Goal: Register for event/course

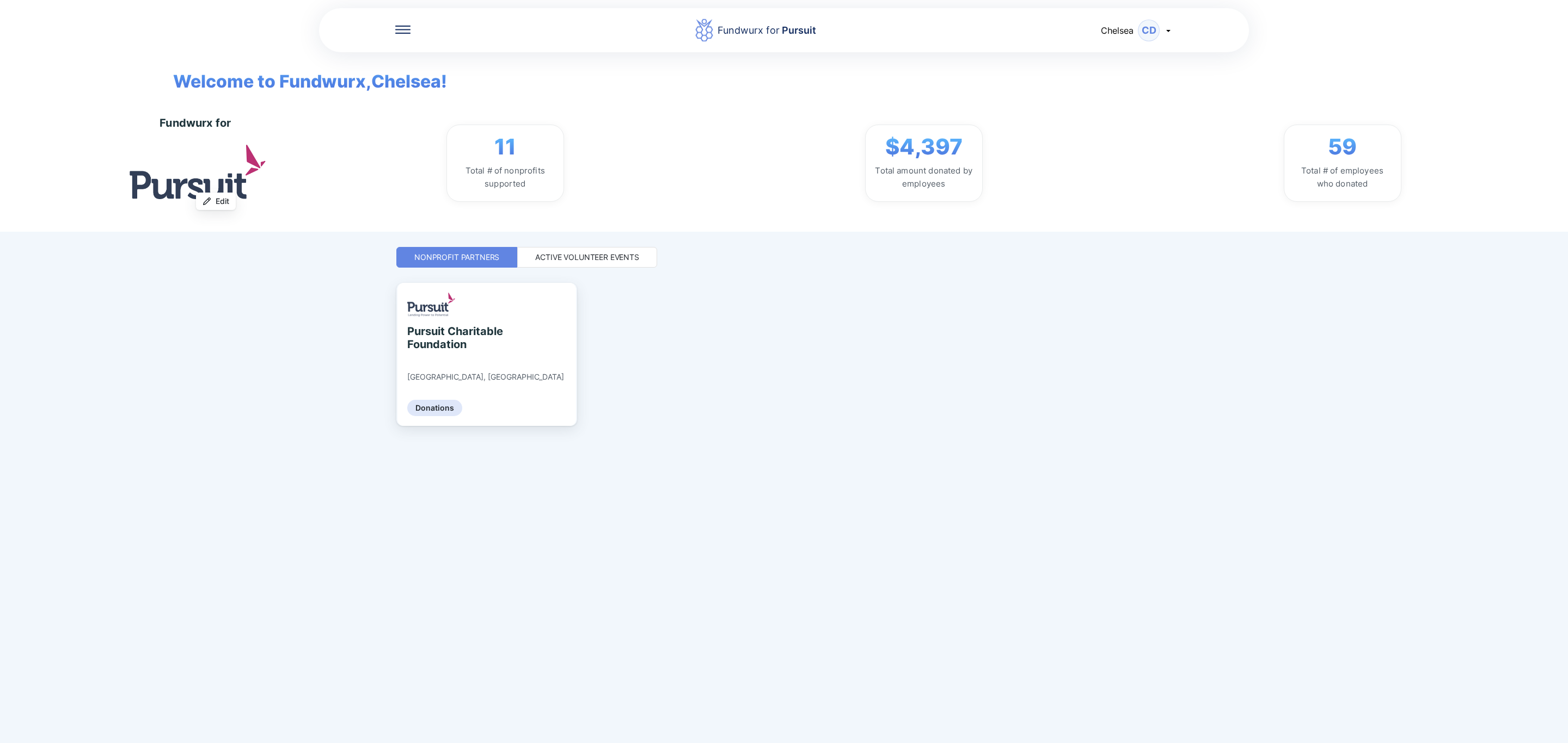
click at [603, 258] on div "Active Volunteer Events" at bounding box center [587, 257] width 104 height 11
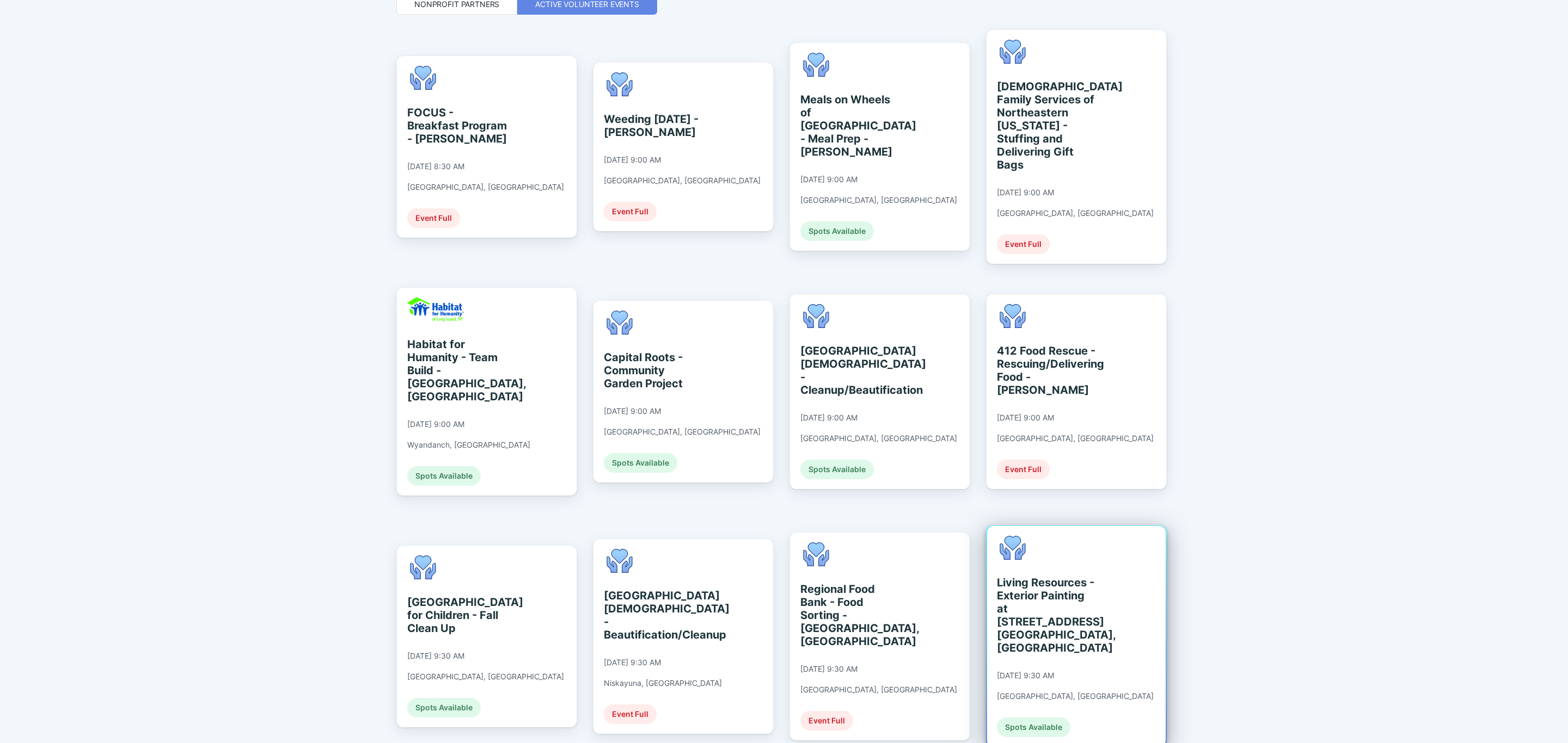
scroll to position [326, 0]
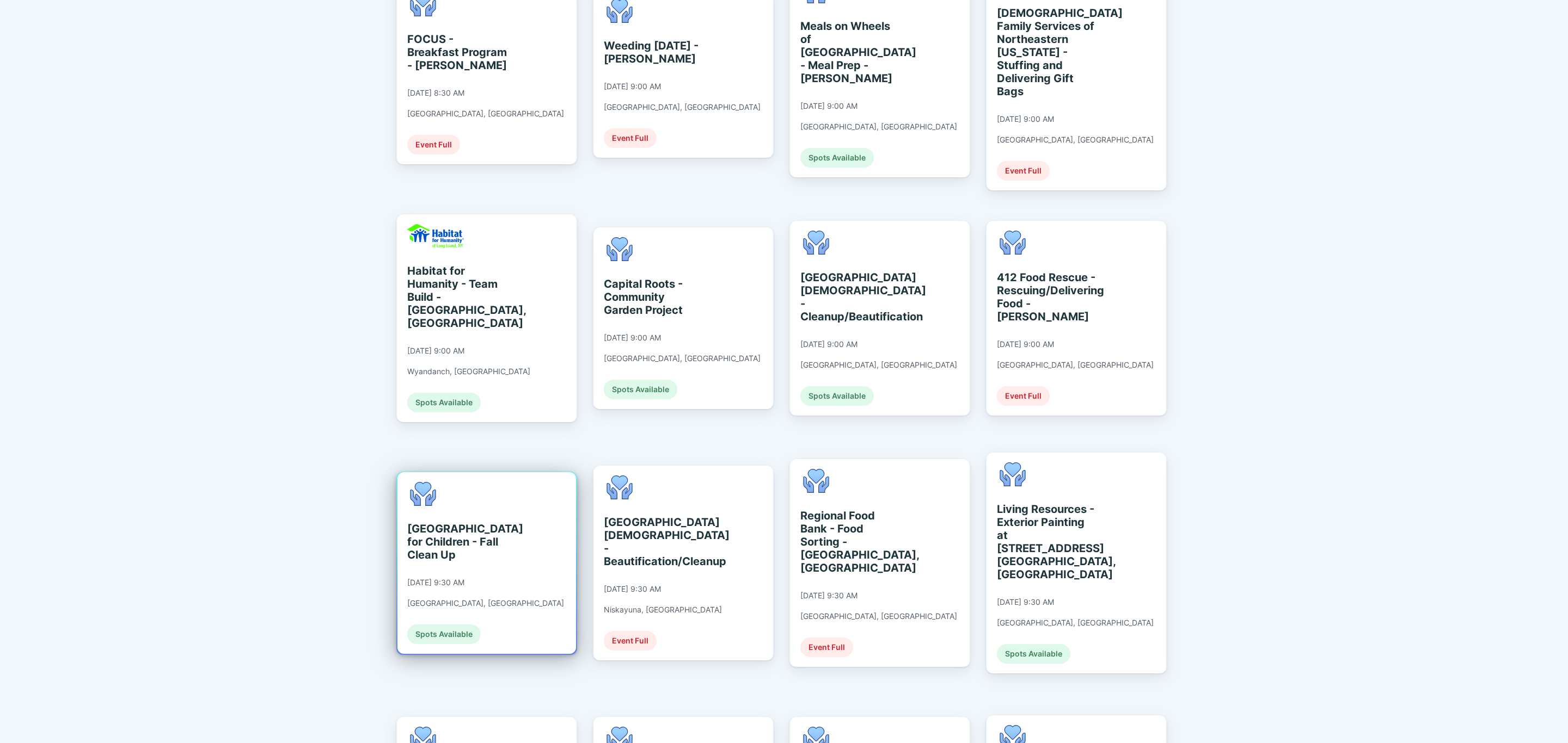
click at [446, 522] on div "[GEOGRAPHIC_DATA] for Children - Fall Clean Up" at bounding box center [457, 541] width 100 height 39
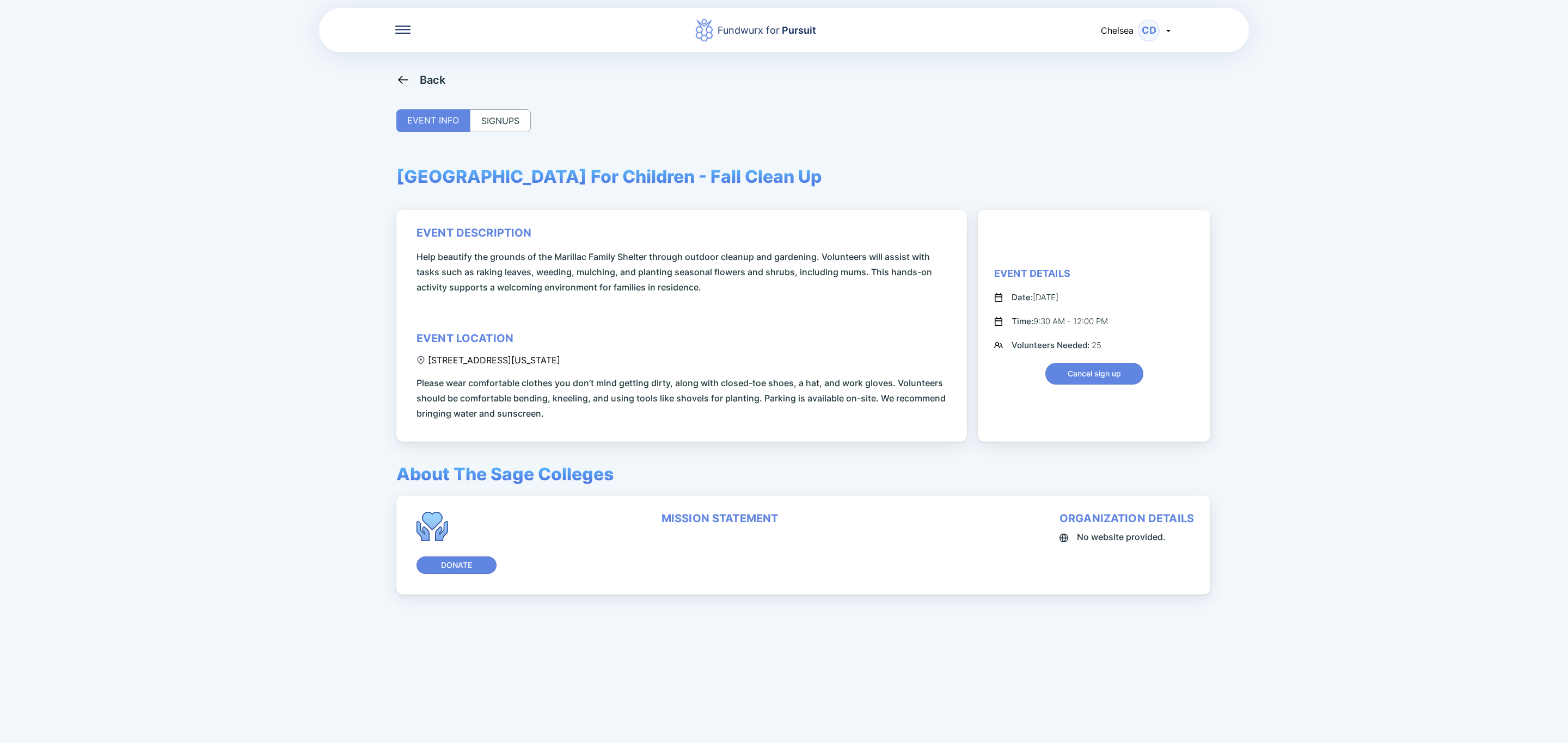
click at [493, 117] on div "SIGNUPS" at bounding box center [500, 120] width 61 height 23
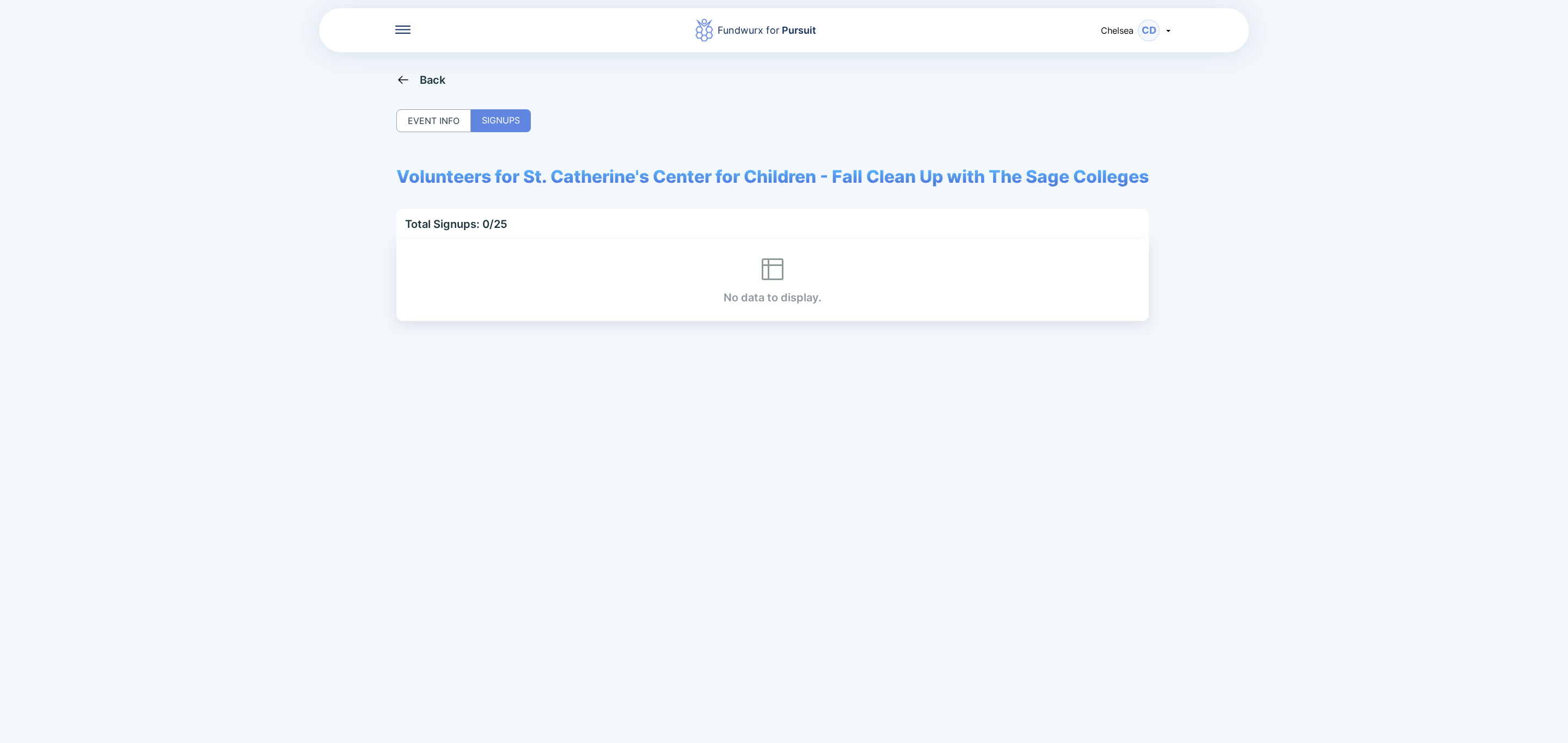
click at [443, 117] on div "EVENT INFO" at bounding box center [433, 120] width 75 height 23
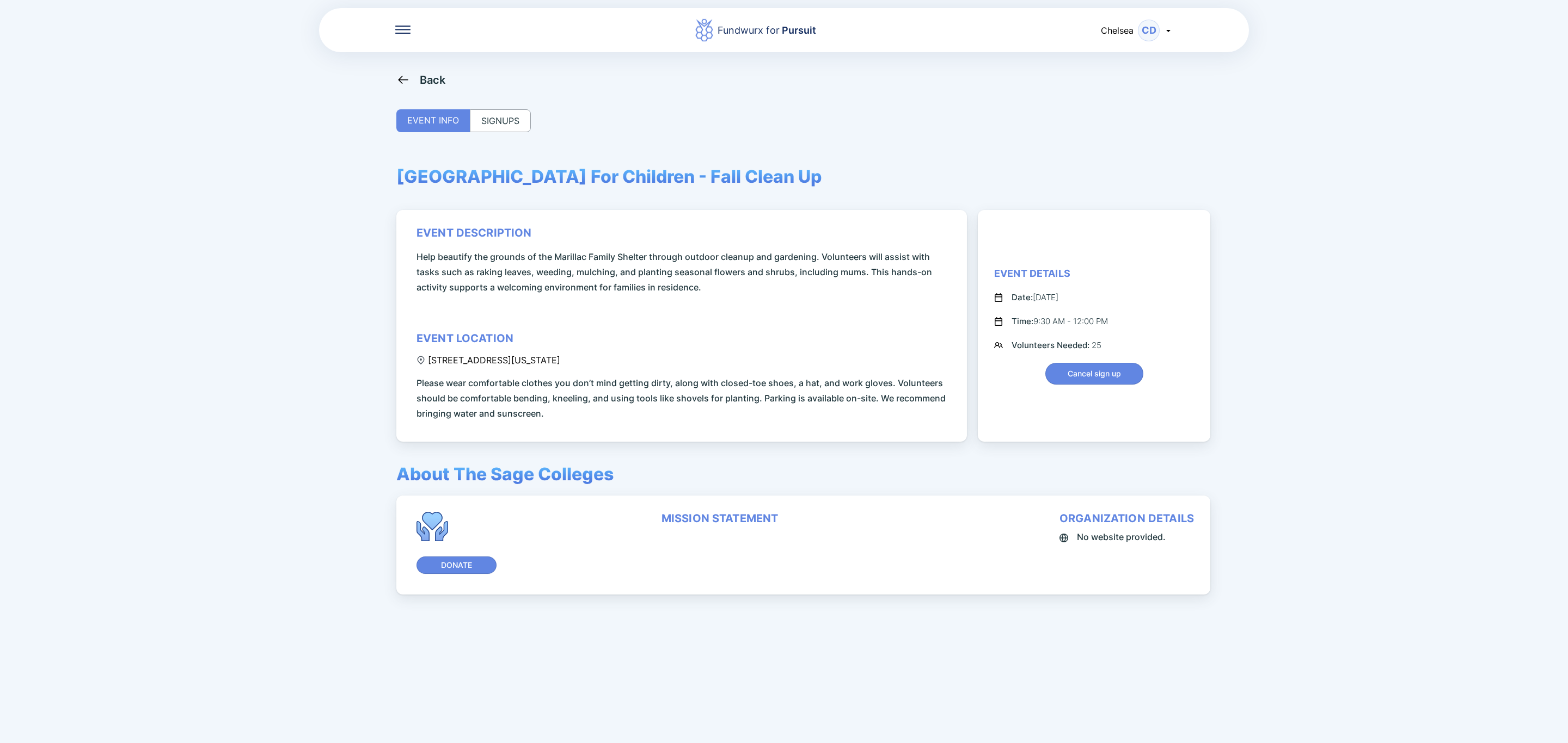
click at [432, 73] on div "Back" at bounding box center [432, 80] width 26 height 13
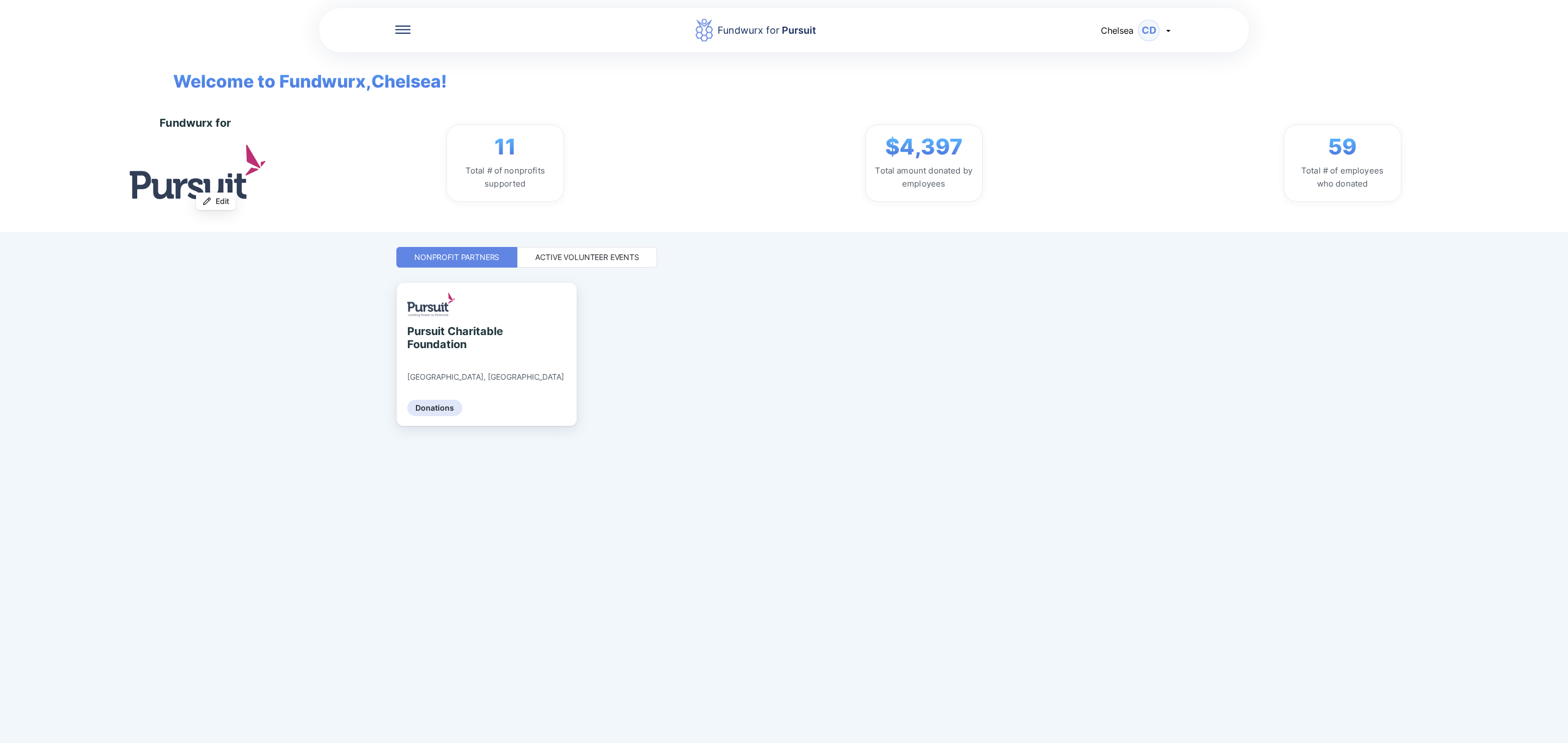
click at [583, 250] on div "Active Volunteer Events" at bounding box center [587, 257] width 140 height 21
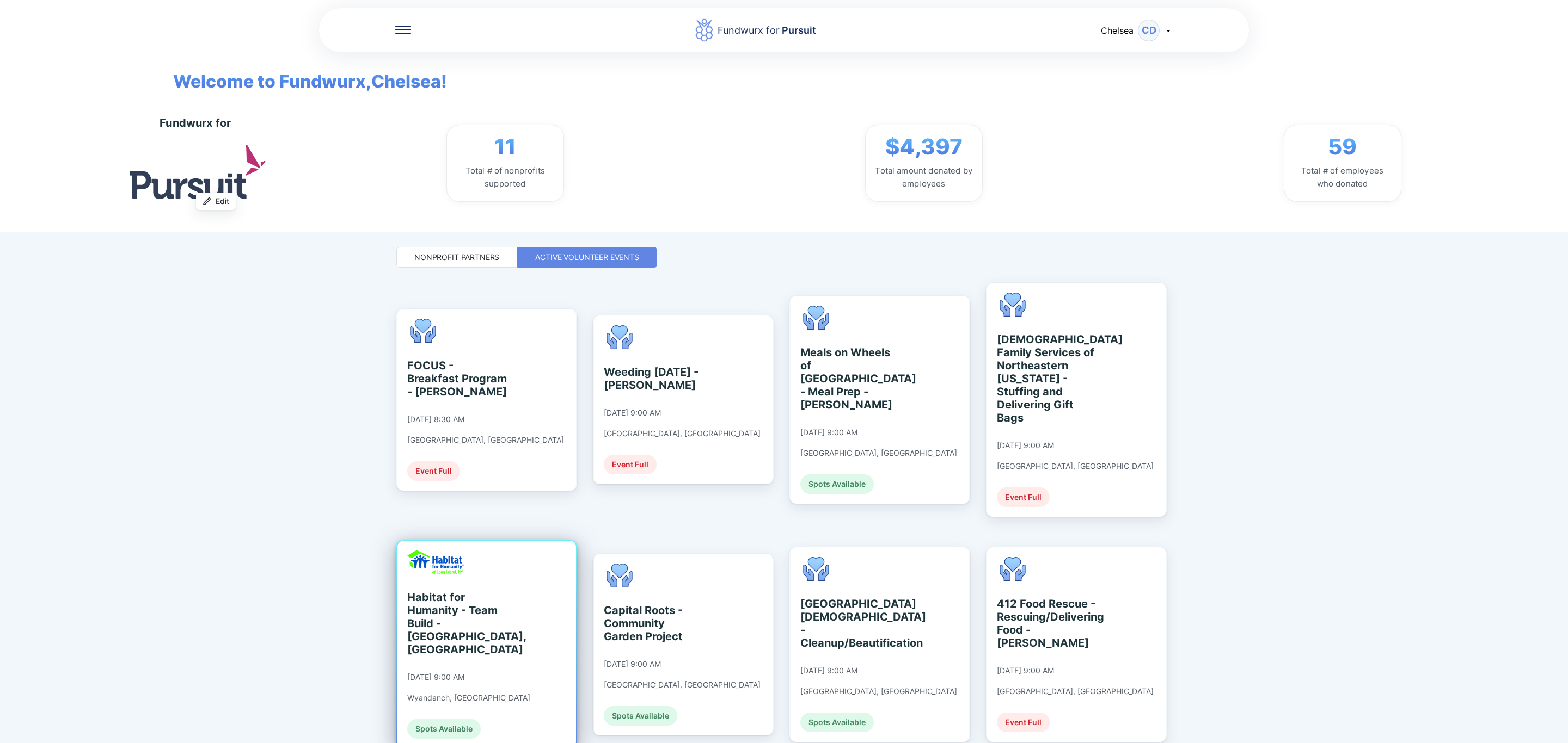
click at [502, 575] on div "Habitat for Humanity - Team Build - [GEOGRAPHIC_DATA], [GEOGRAPHIC_DATA] [DATE]…" at bounding box center [468, 645] width 123 height 188
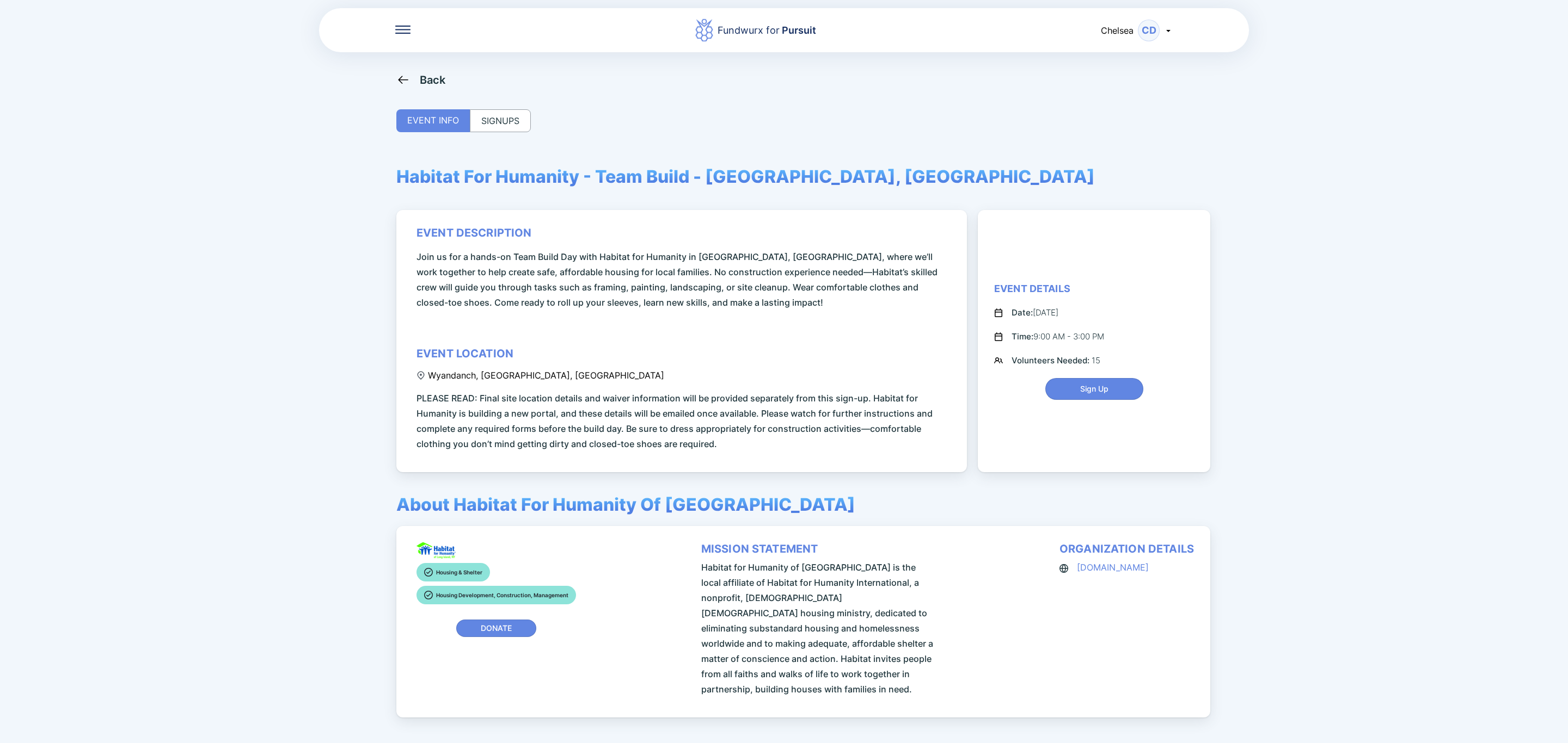
click at [503, 101] on div "Back EVENT INFO SIGNUPS Habitat For Humanity - Team Build - [GEOGRAPHIC_DATA], …" at bounding box center [783, 445] width 775 height 743
click at [503, 117] on div "SIGNUPS" at bounding box center [500, 120] width 61 height 23
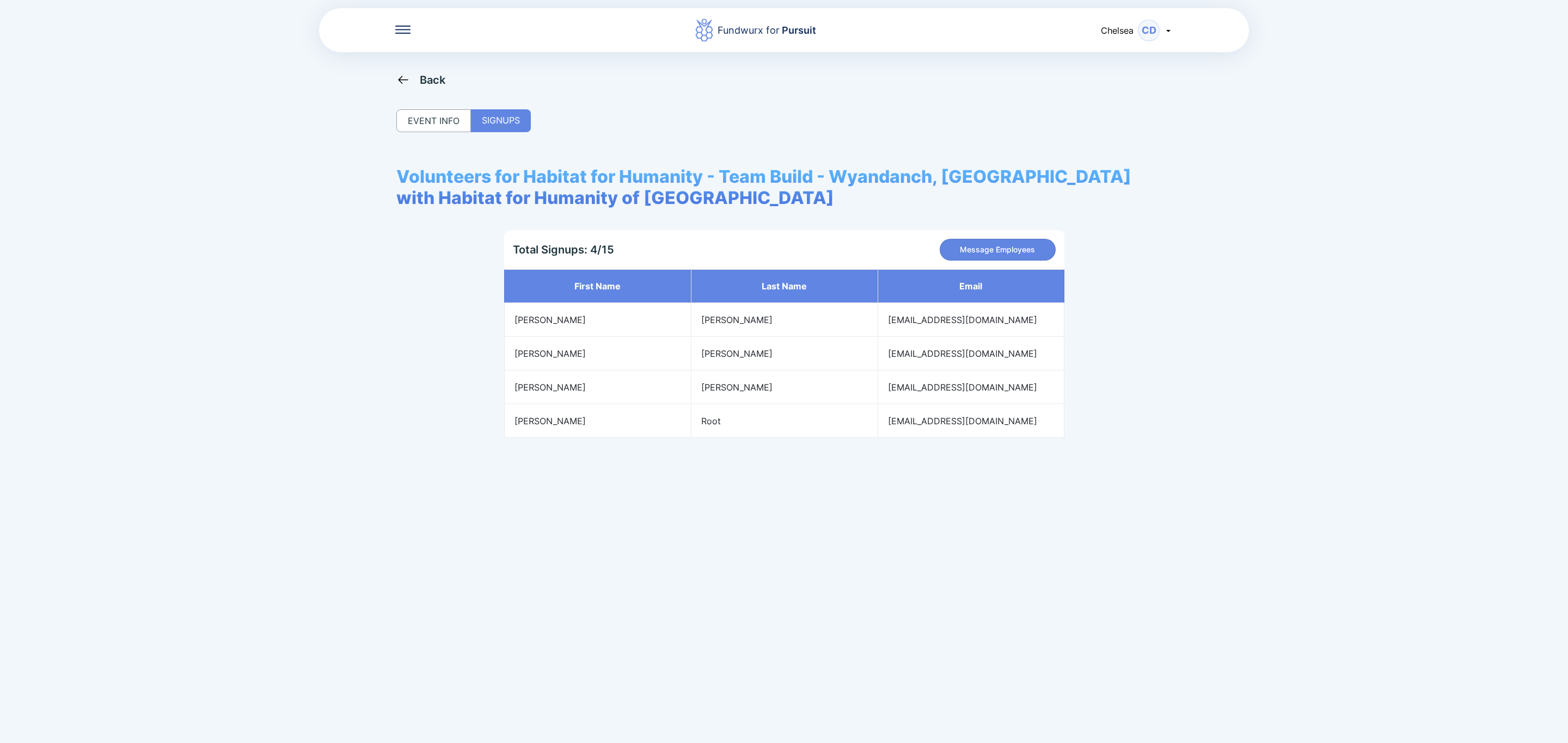
click at [422, 75] on div "Back" at bounding box center [432, 80] width 26 height 13
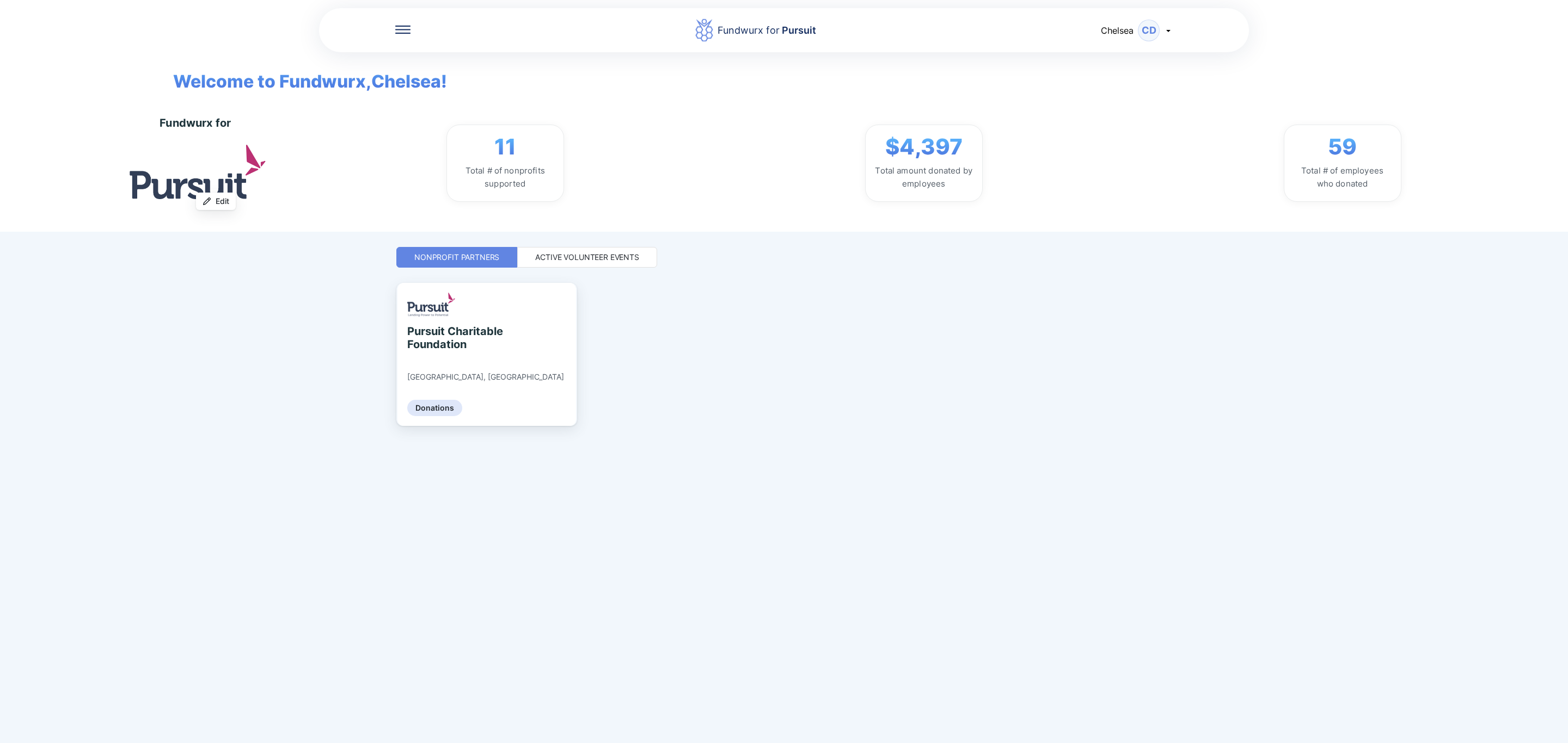
click at [625, 258] on div "Active Volunteer Events" at bounding box center [587, 257] width 104 height 11
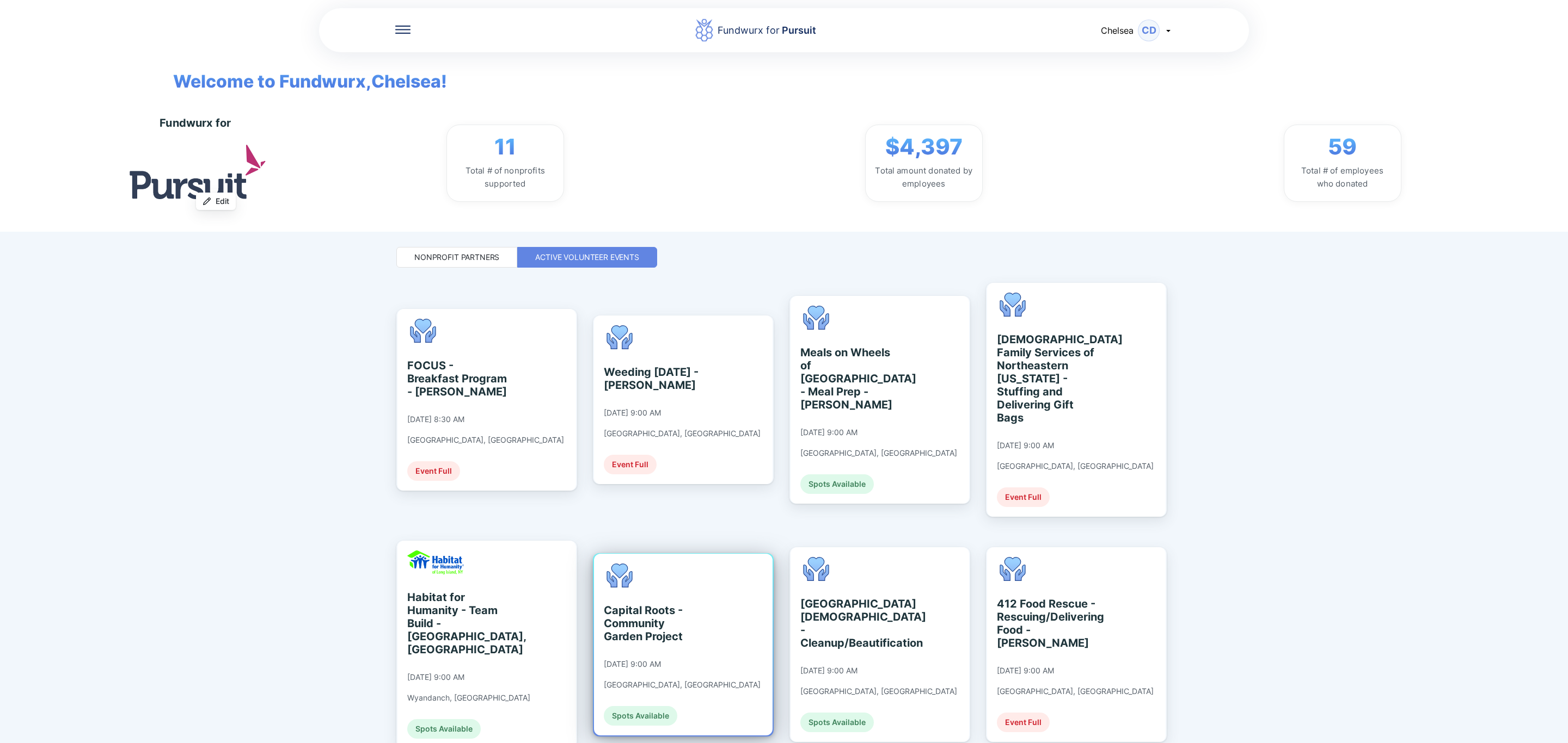
click at [681, 606] on div "Capital Roots - Community Garden Project" at bounding box center [653, 623] width 100 height 39
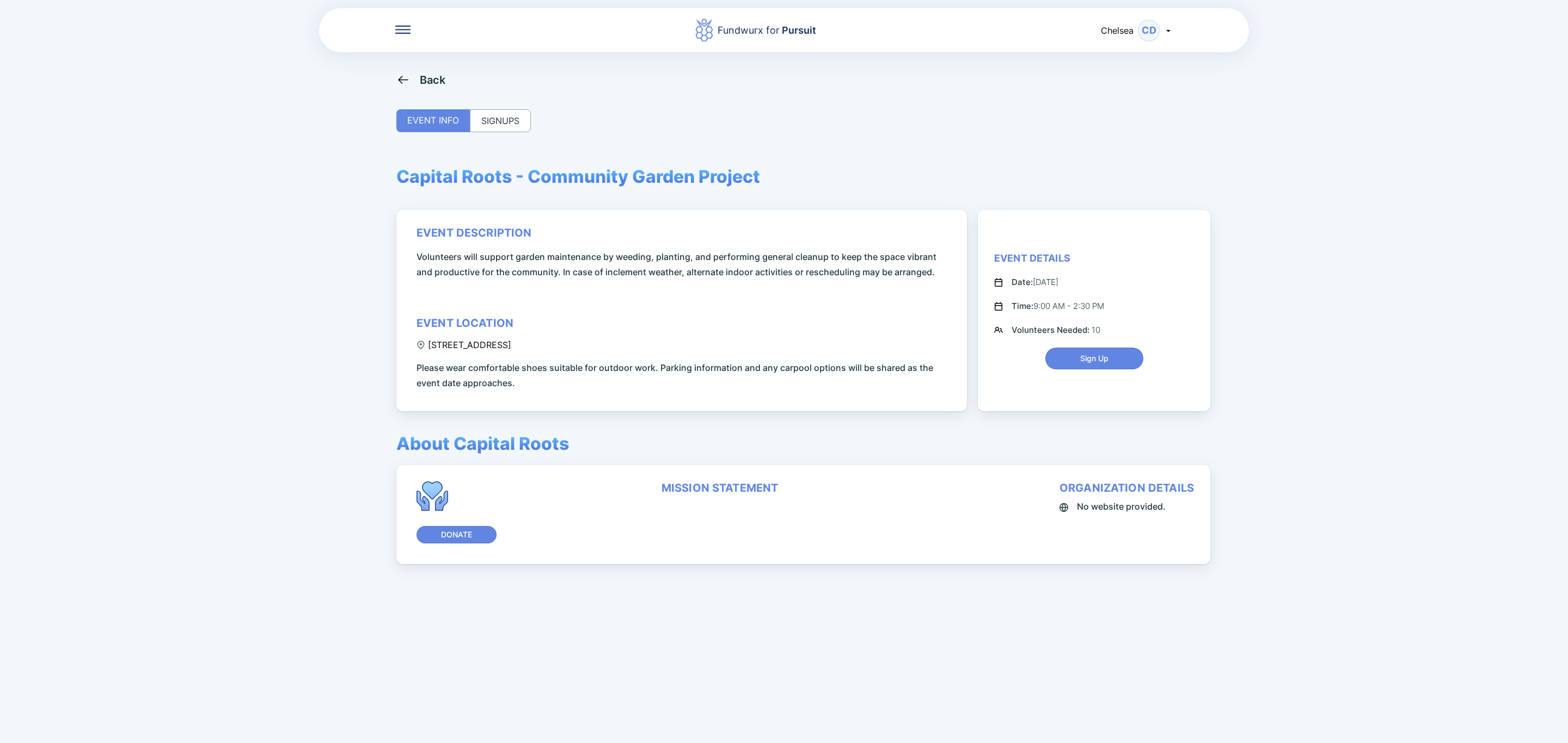
click at [522, 123] on div "SIGNUPS" at bounding box center [500, 120] width 61 height 23
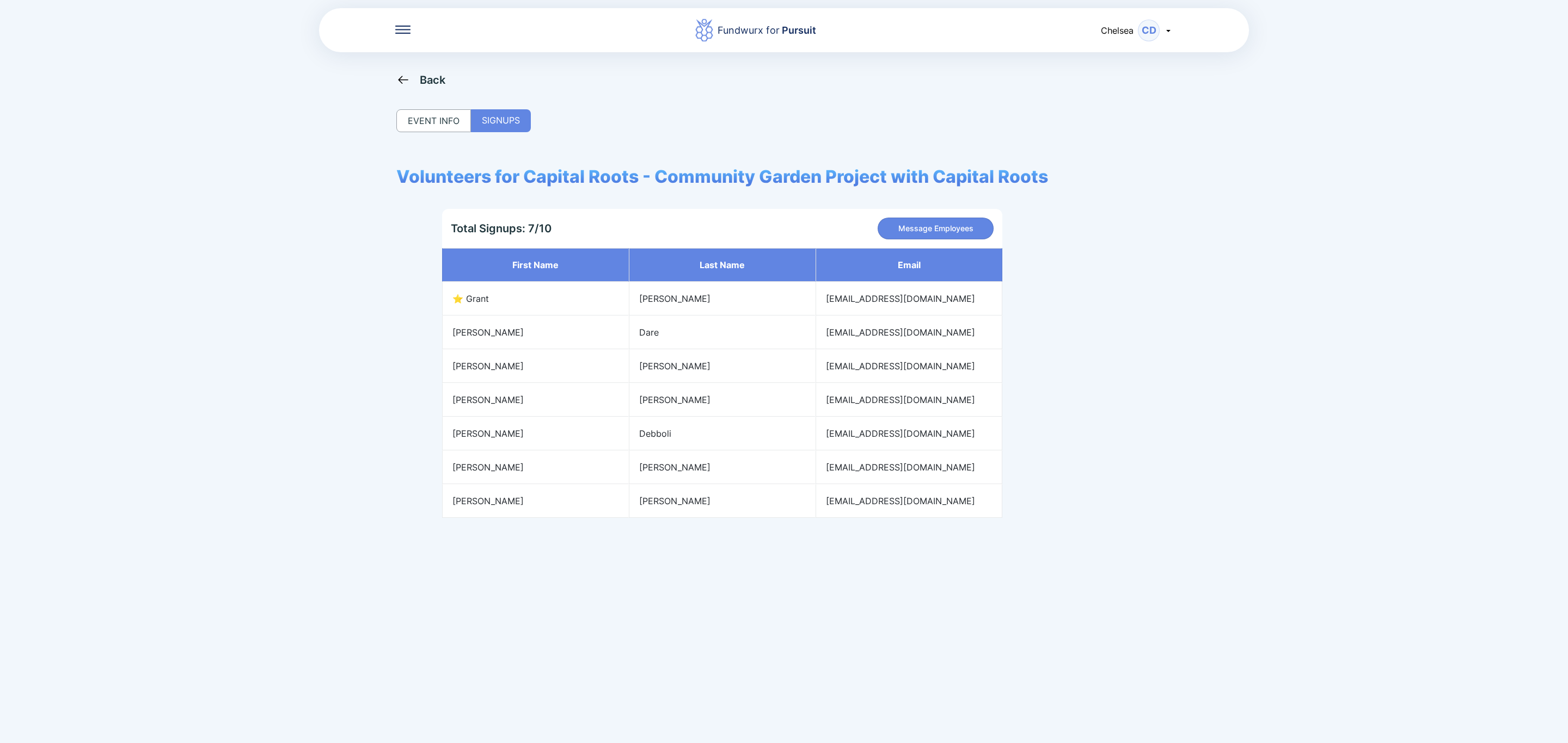
click at [434, 75] on div "Back" at bounding box center [432, 80] width 26 height 13
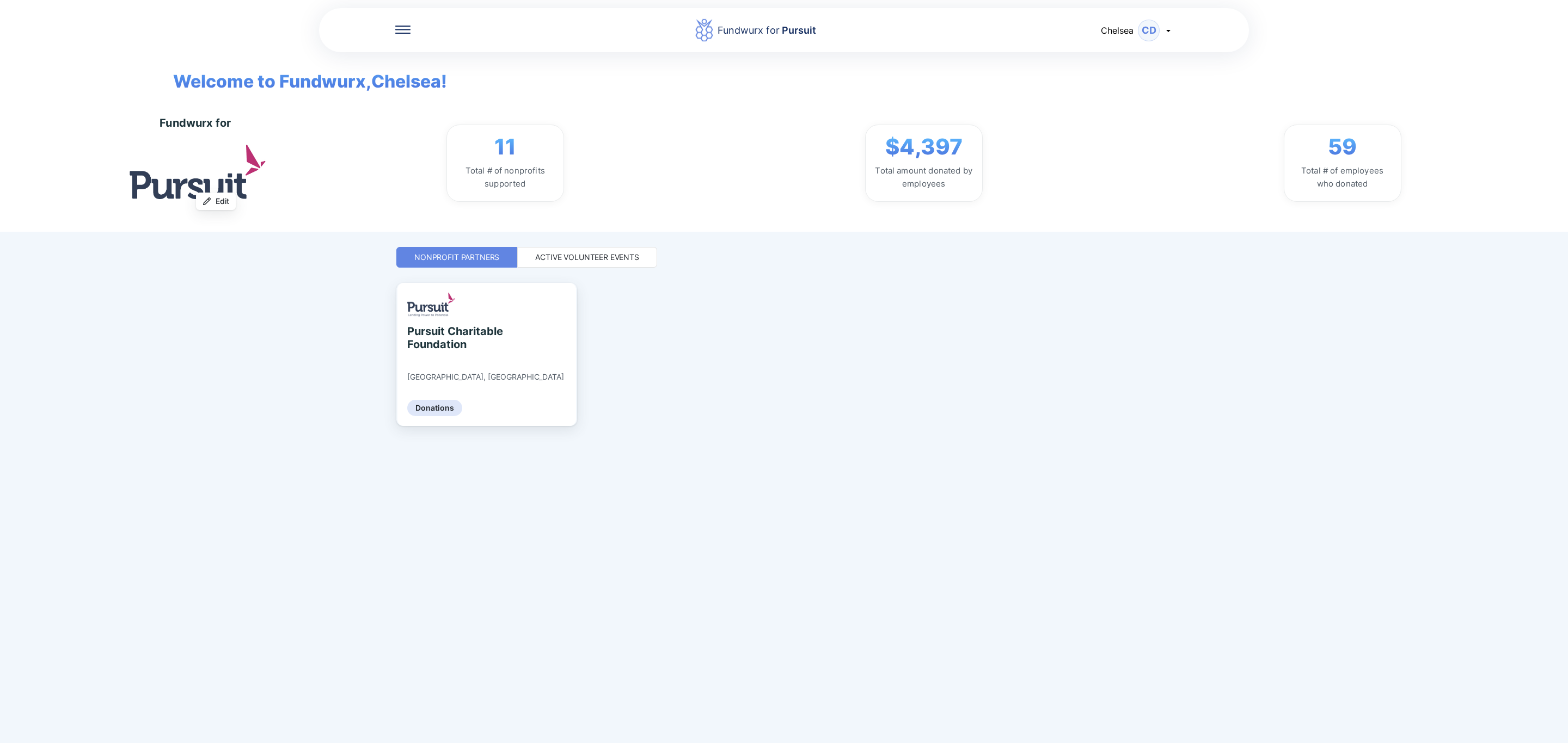
click at [559, 252] on div "Active Volunteer Events" at bounding box center [587, 257] width 104 height 11
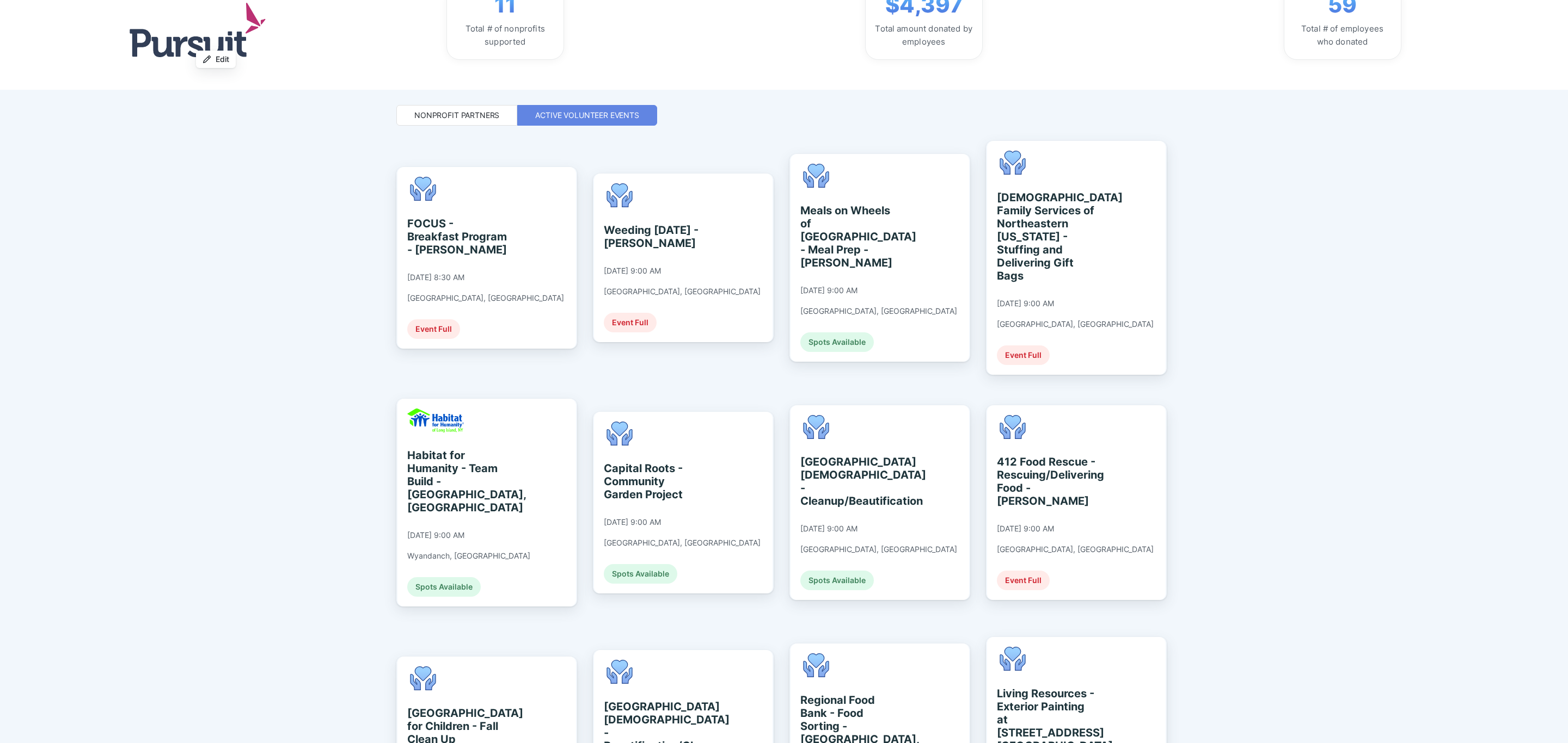
scroll to position [163, 0]
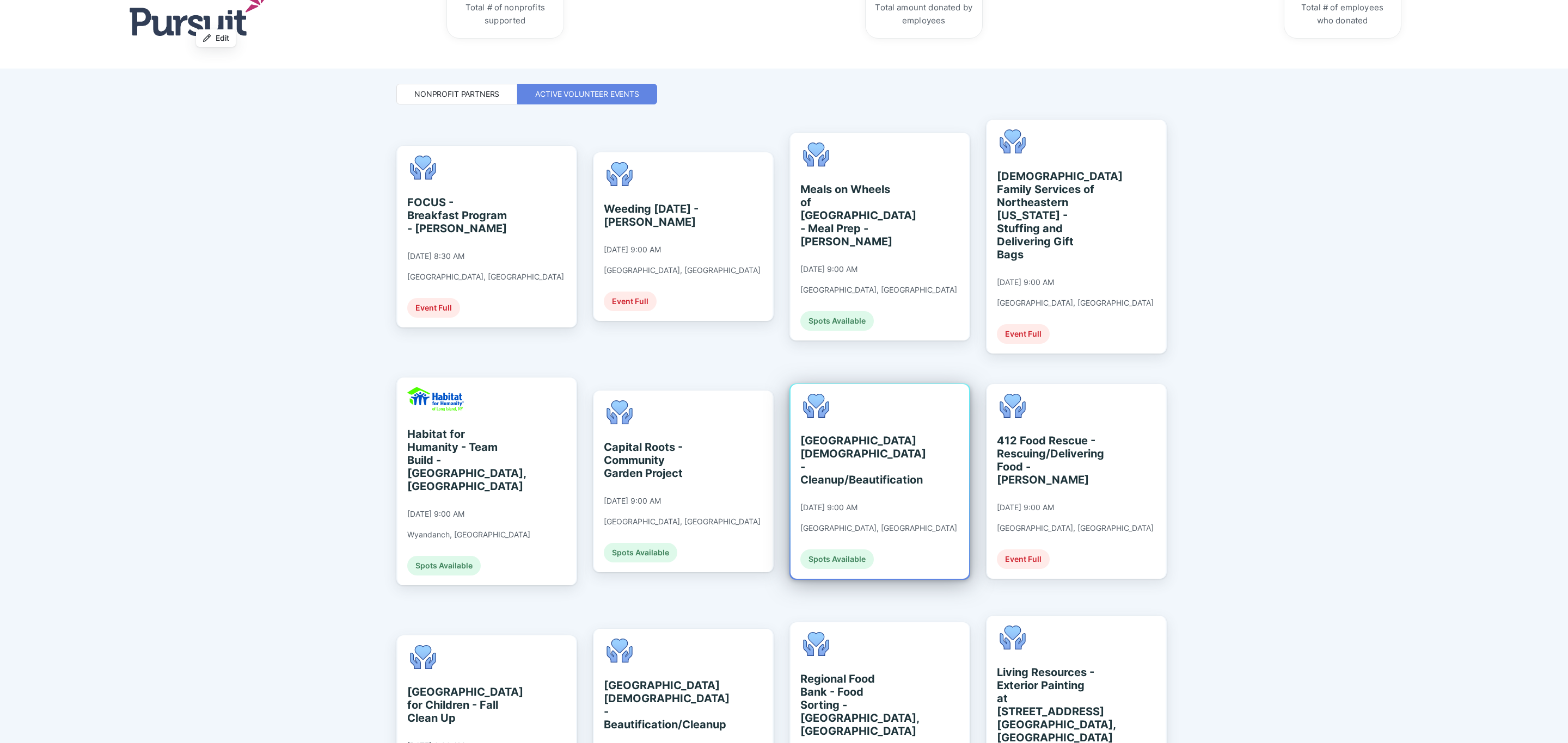
click at [920, 529] on div "[GEOGRAPHIC_DATA][DEMOGRAPHIC_DATA] - Cleanup/Beautification [DATE] 9:00 AM [GE…" at bounding box center [880, 482] width 179 height 195
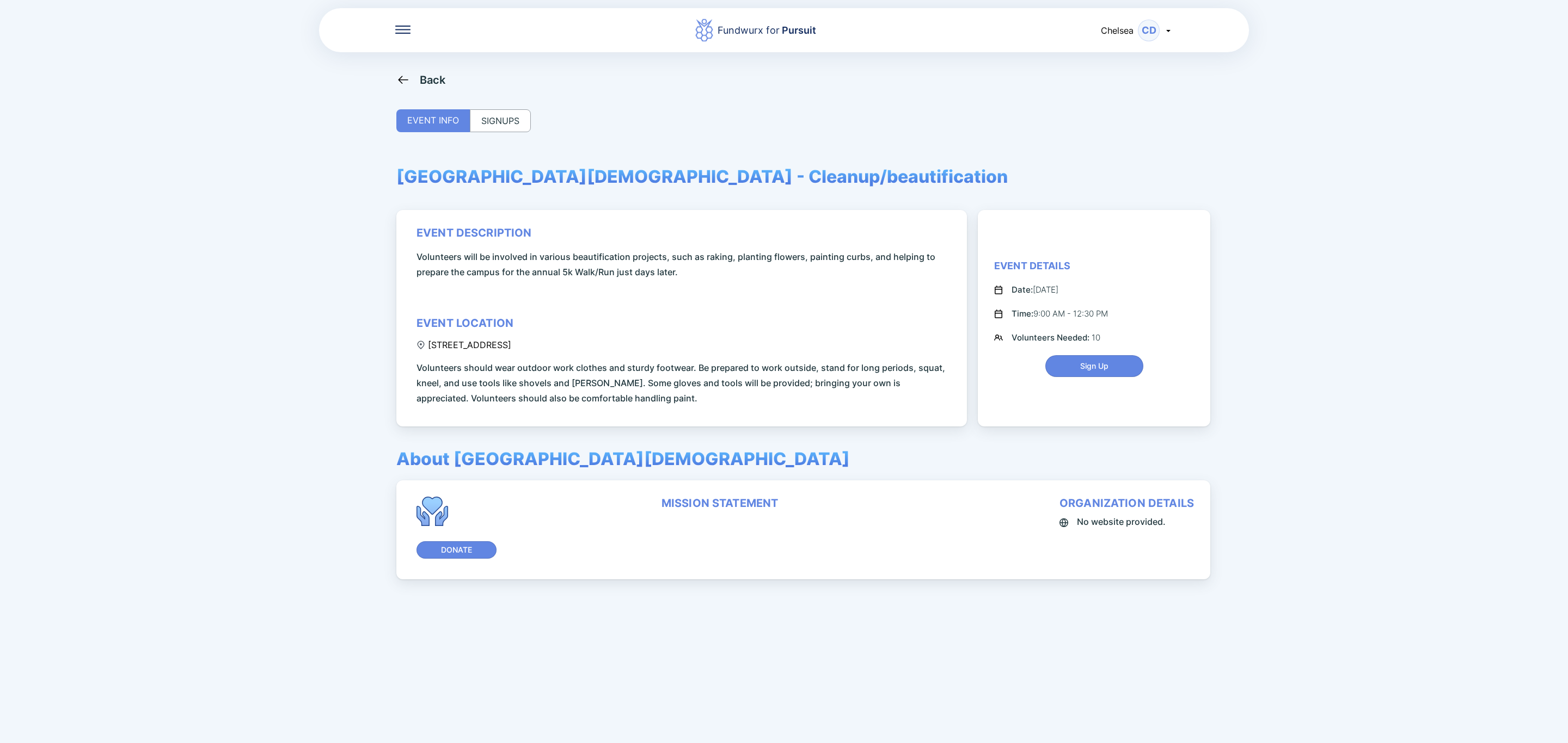
click at [522, 120] on div "SIGNUPS" at bounding box center [500, 120] width 61 height 23
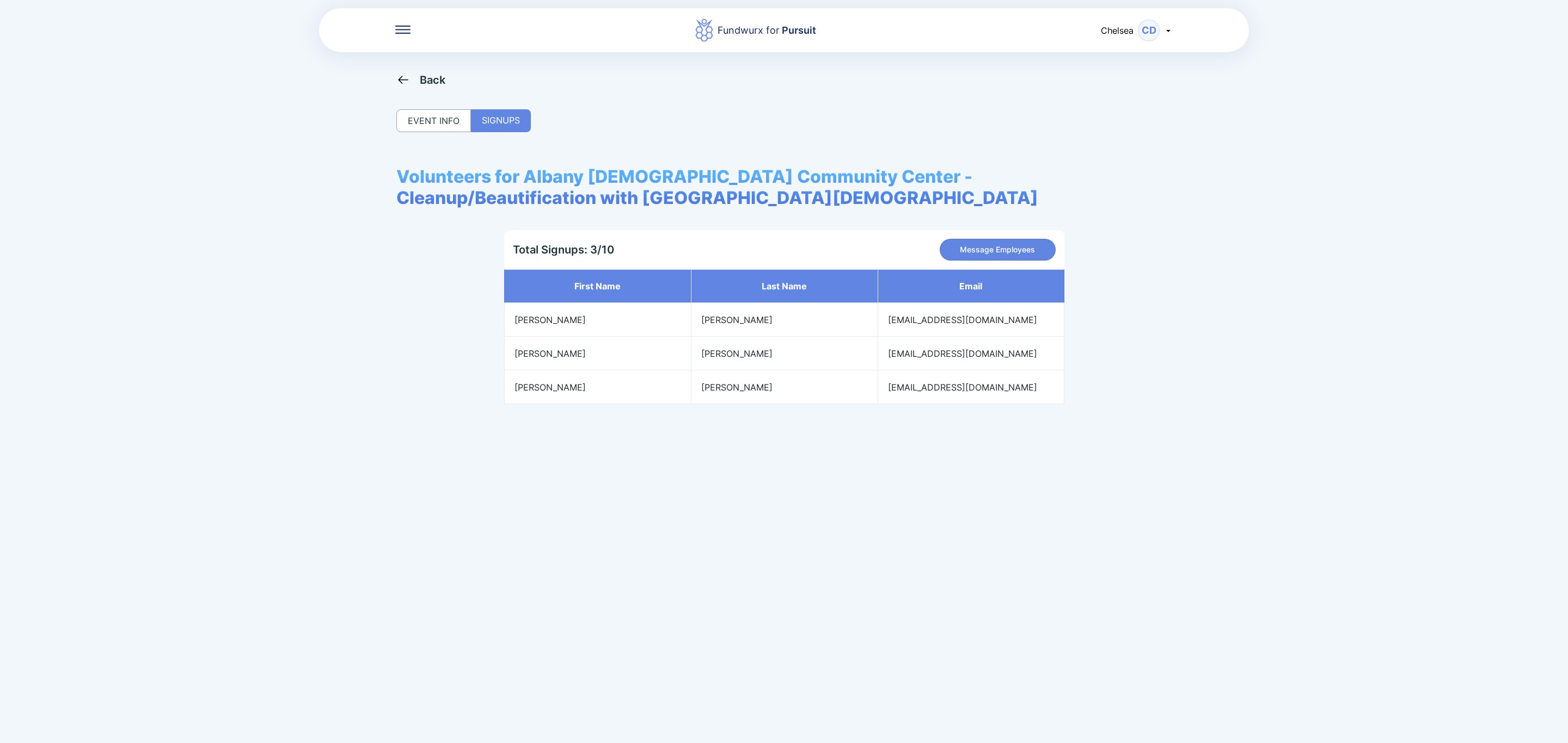
click at [433, 82] on div "Back" at bounding box center [432, 80] width 26 height 13
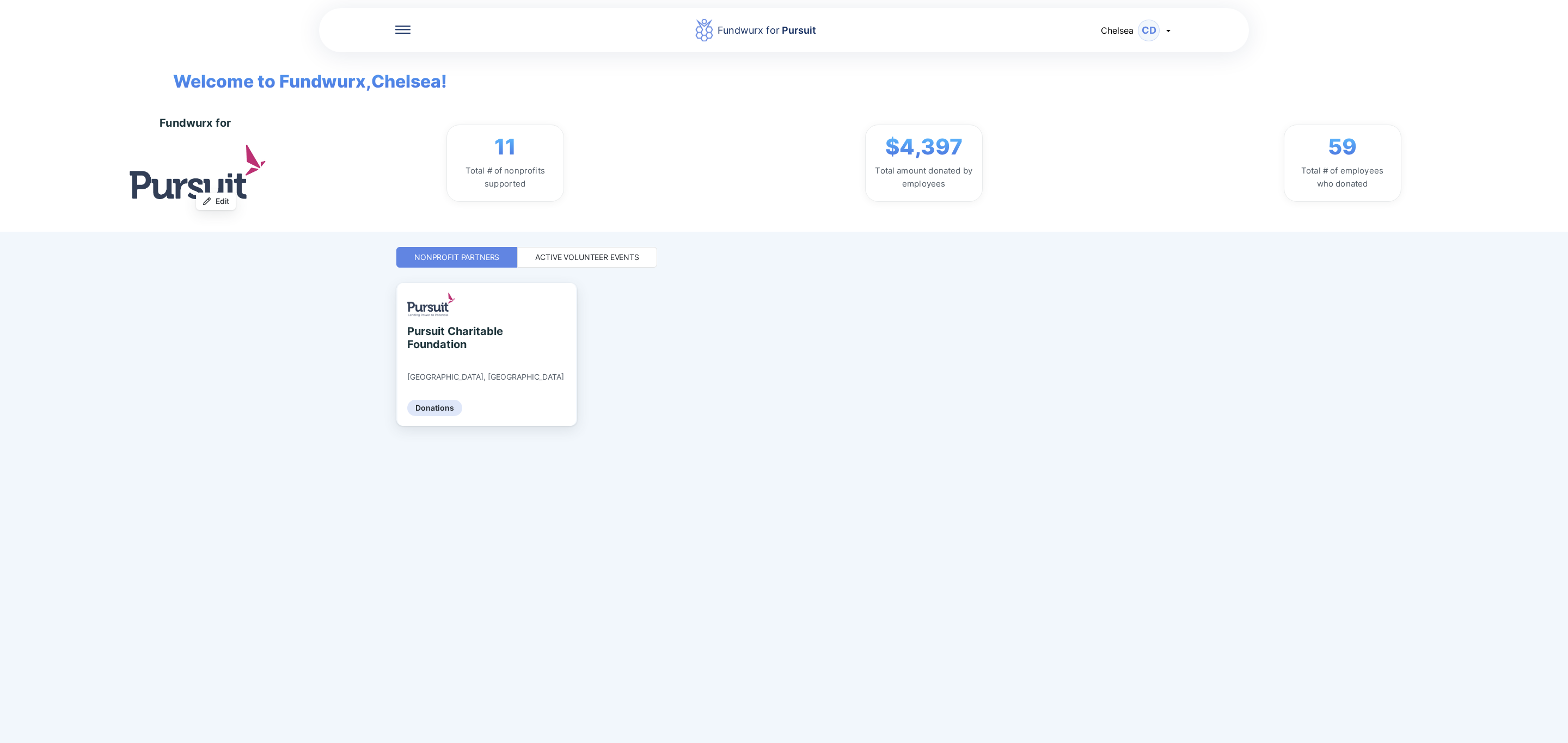
click at [584, 258] on div "Active Volunteer Events" at bounding box center [587, 257] width 104 height 11
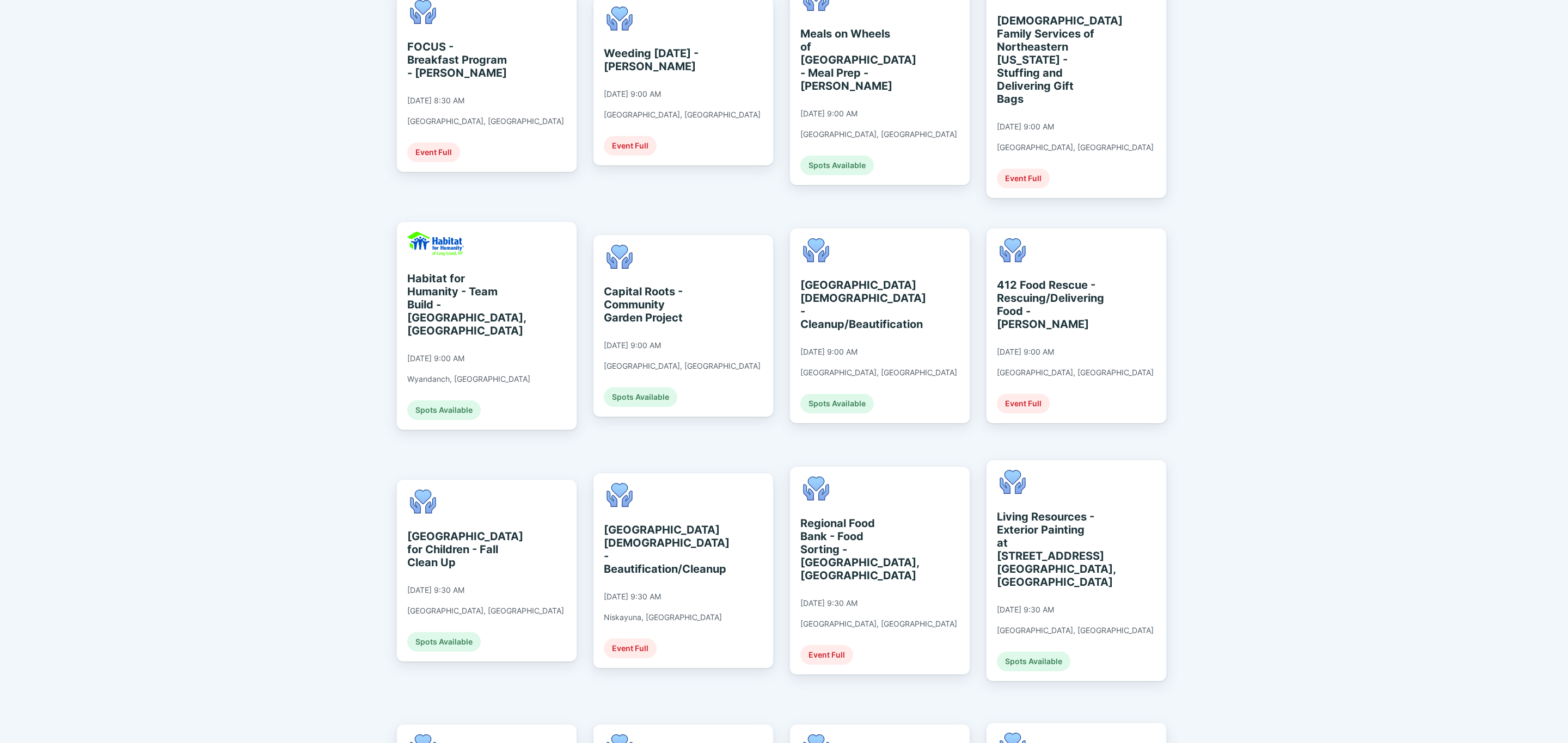
scroll to position [326, 0]
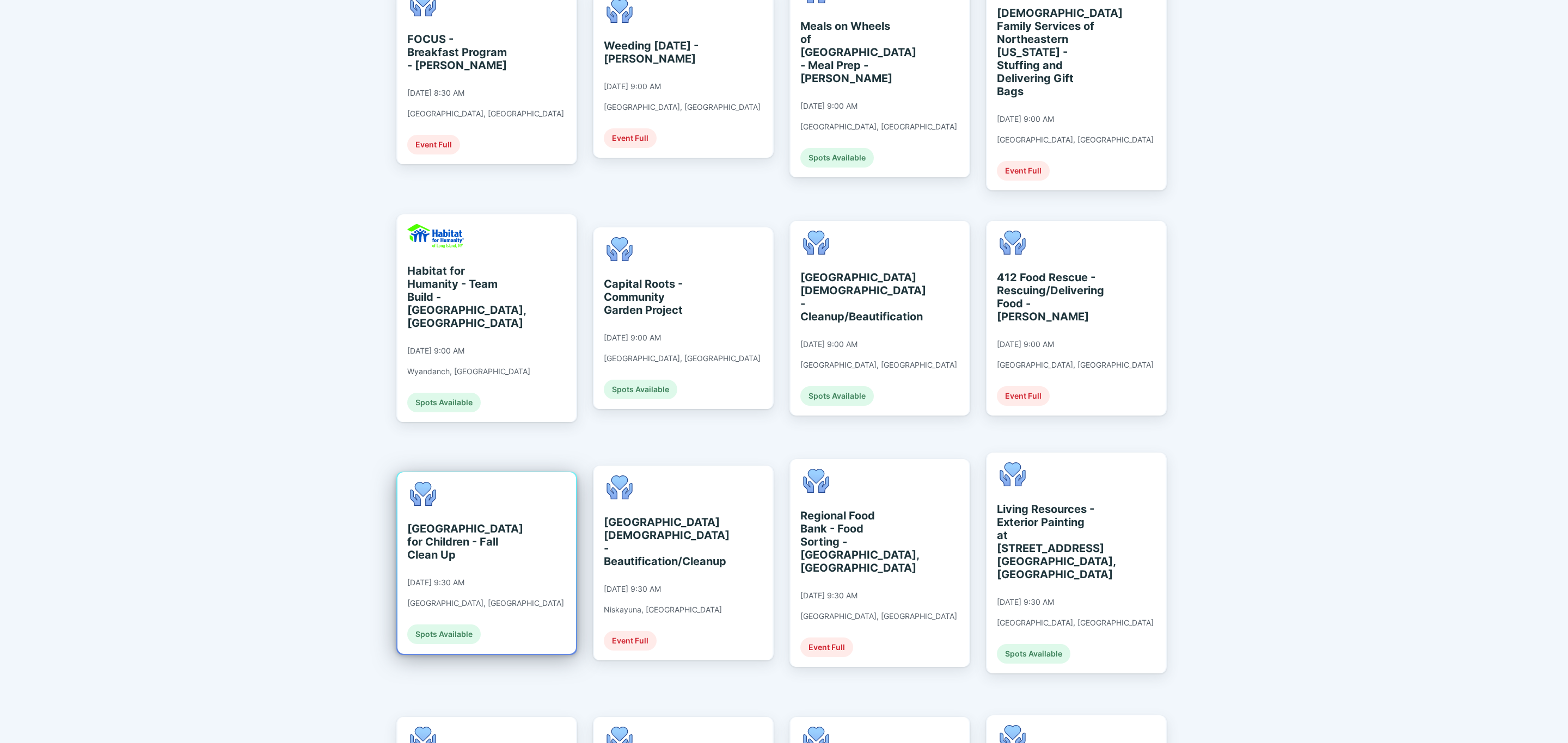
click at [539, 507] on div "[GEOGRAPHIC_DATA] for Children - Fall Clean Up [DATE] 9:30 AM [GEOGRAPHIC_DATA]…" at bounding box center [487, 563] width 179 height 182
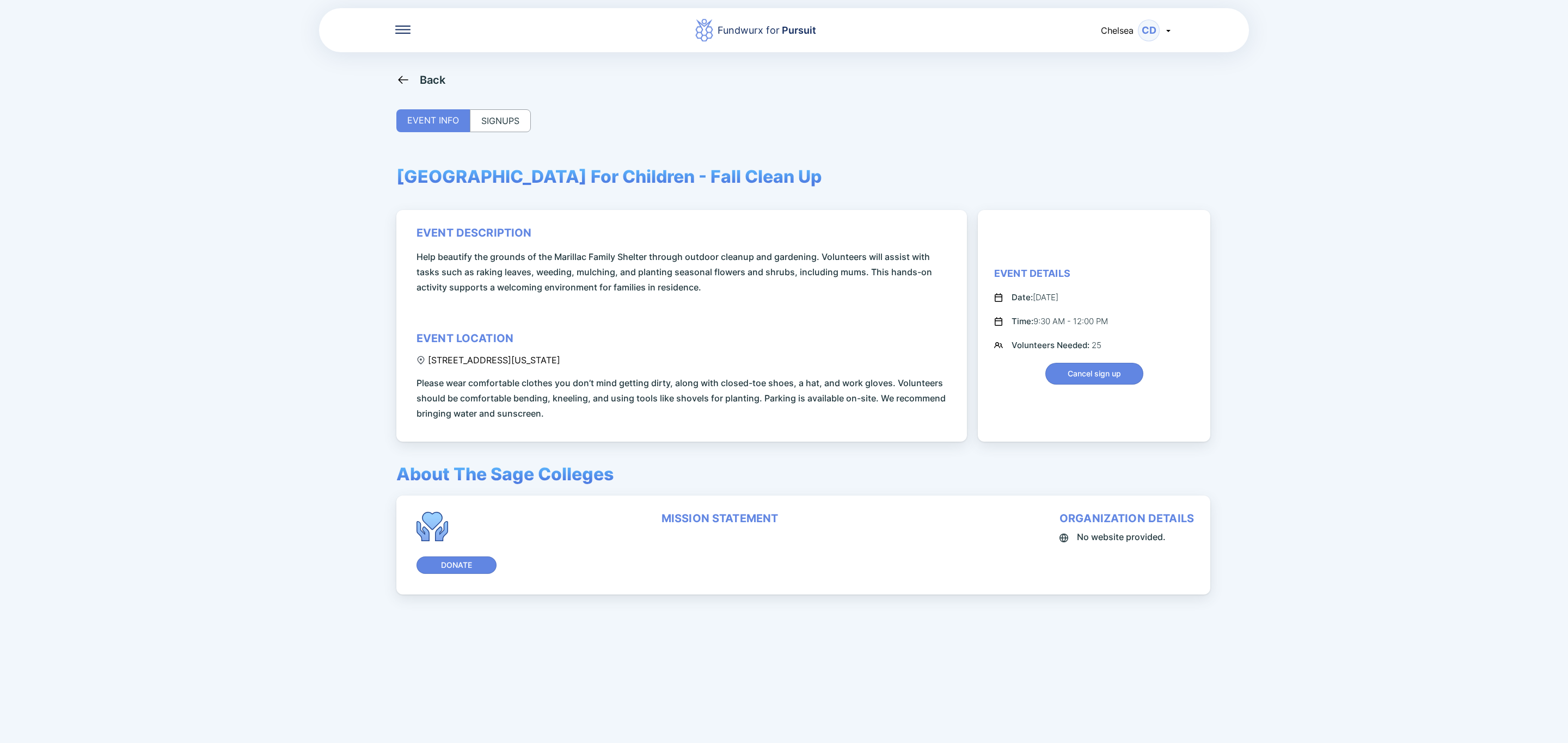
click at [472, 117] on div "SIGNUPS" at bounding box center [500, 120] width 61 height 23
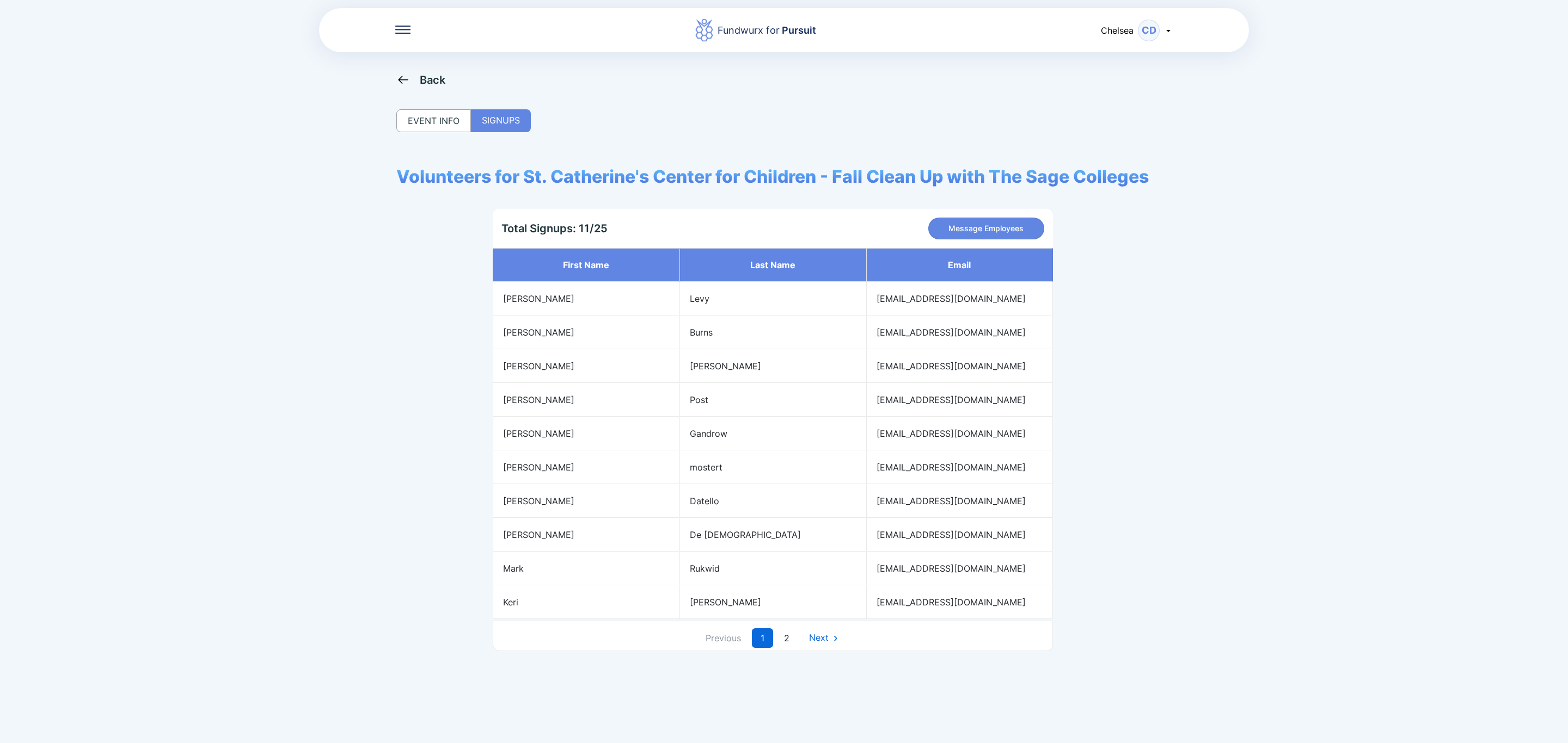
click at [431, 81] on div "Back" at bounding box center [432, 80] width 26 height 13
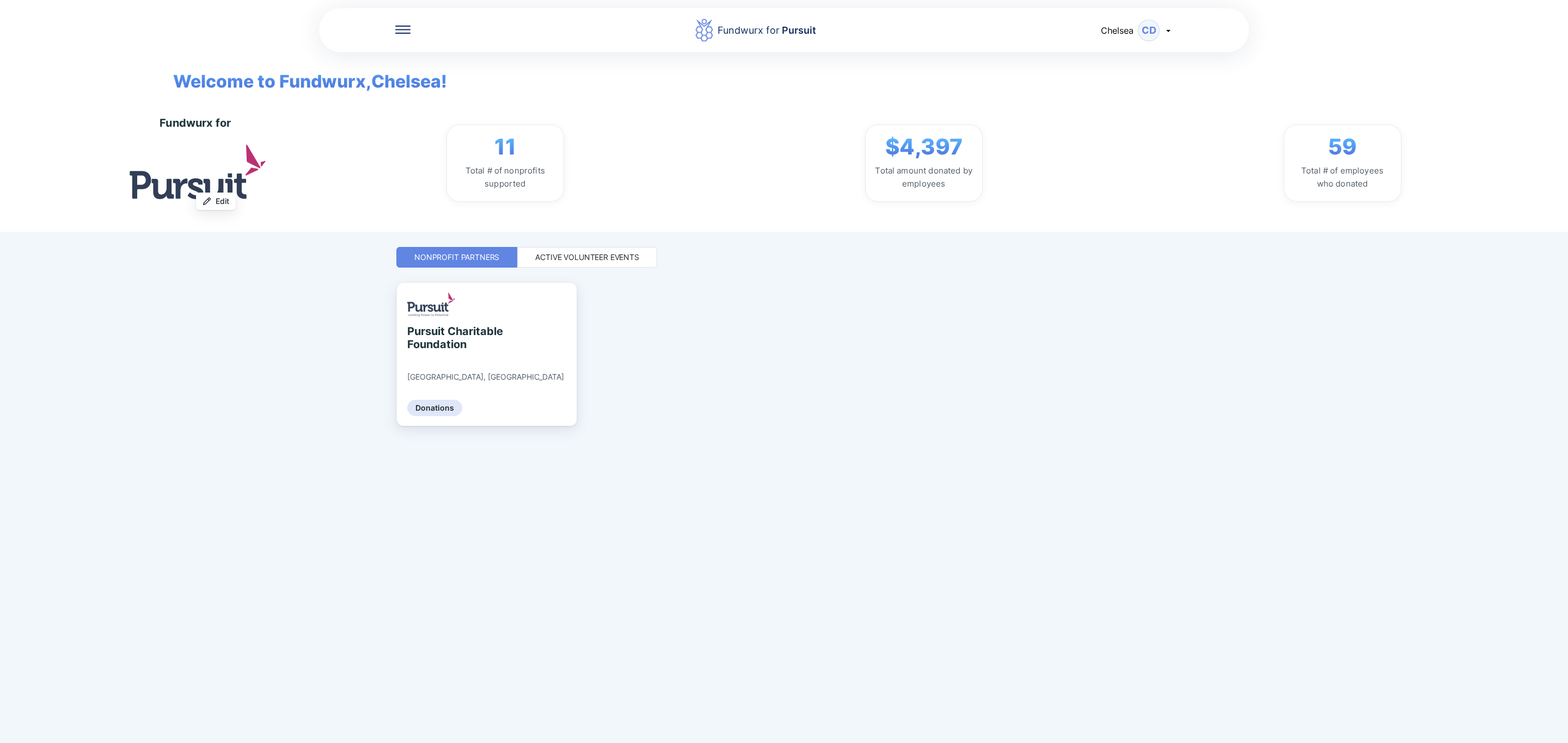
click at [609, 257] on div "Active Volunteer Events" at bounding box center [587, 257] width 104 height 11
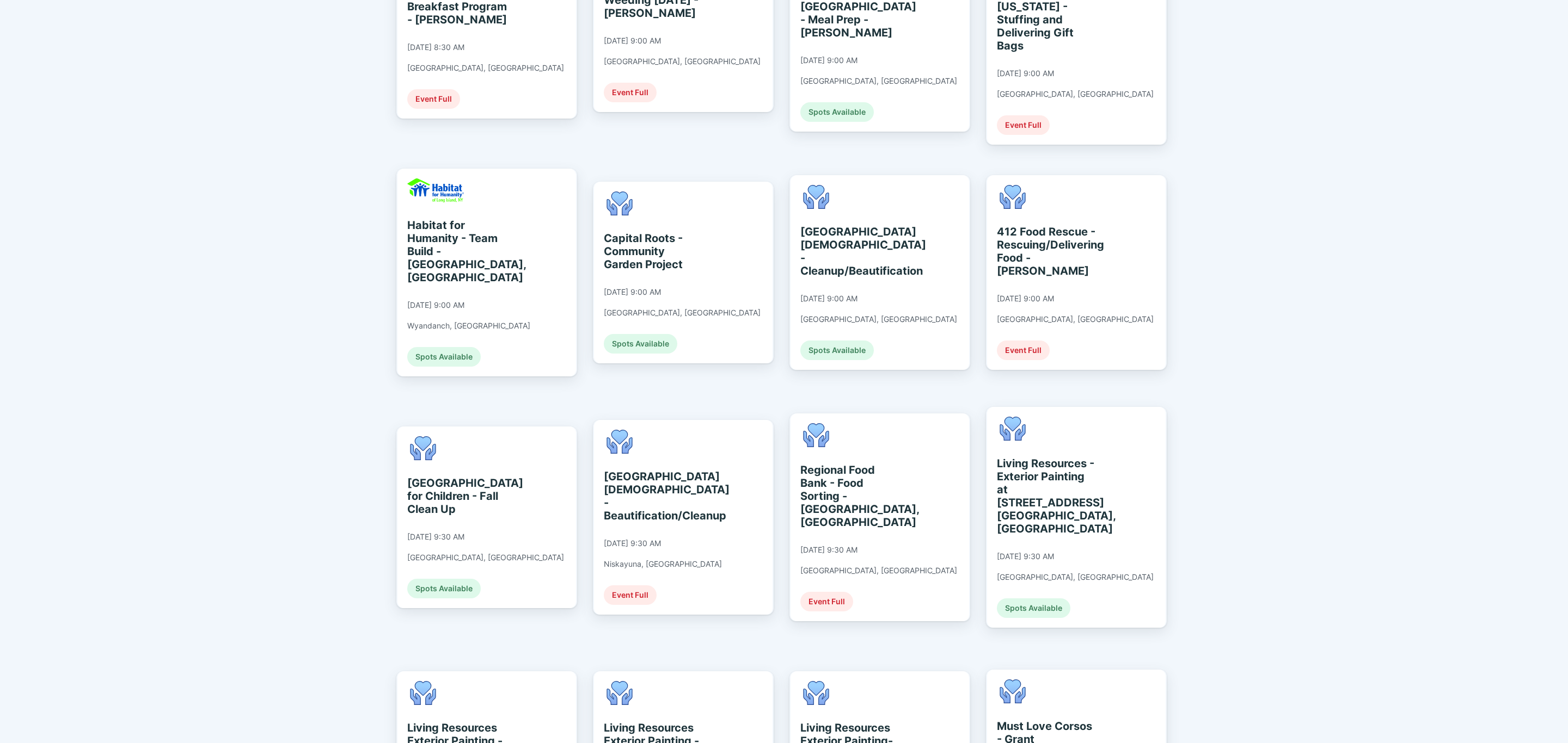
scroll to position [408, 0]
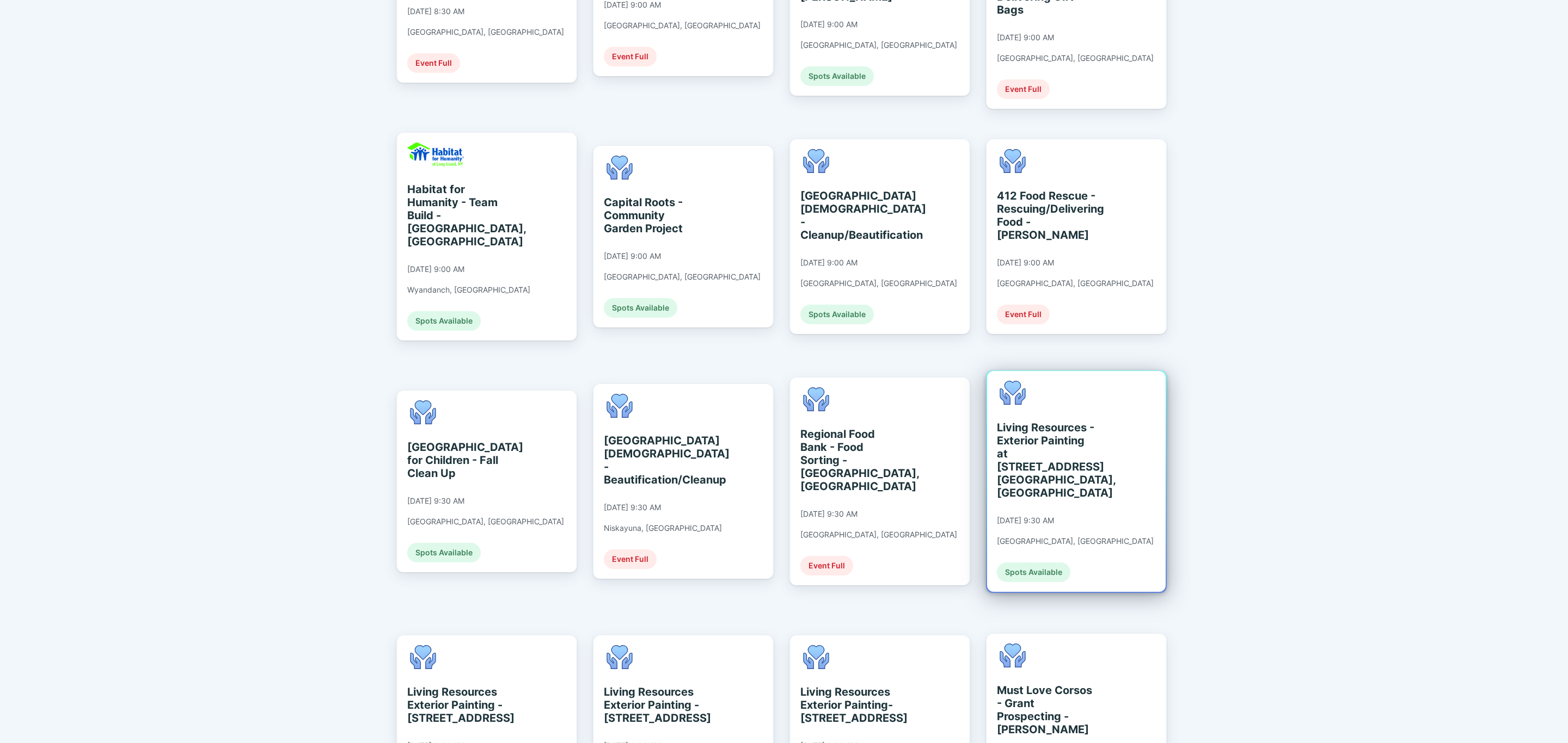
click at [1066, 464] on div "Living Resources - Exterior Painting at [STREET_ADDRESS] [GEOGRAPHIC_DATA], [GE…" at bounding box center [1075, 482] width 157 height 202
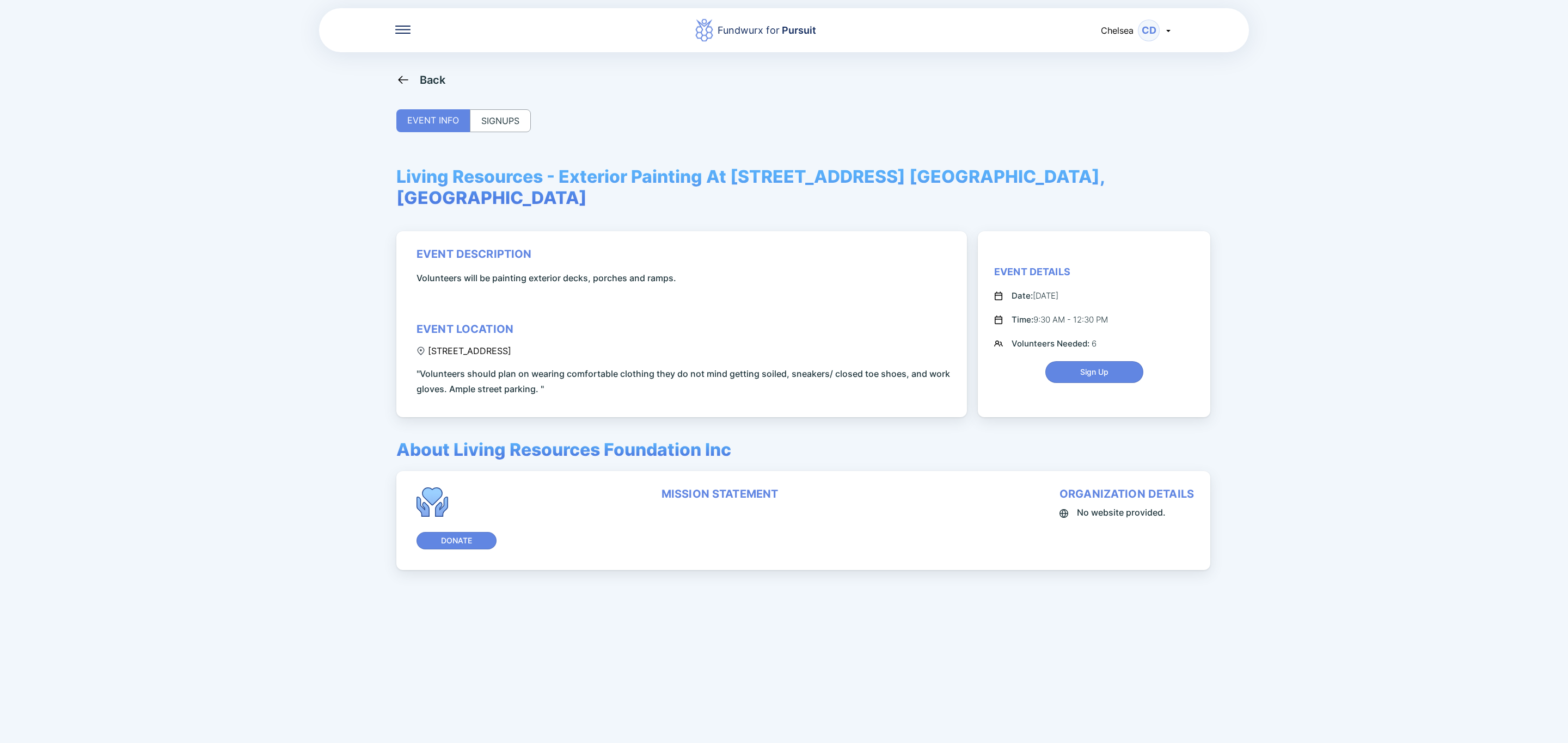
click at [522, 119] on div "SIGNUPS" at bounding box center [500, 120] width 61 height 23
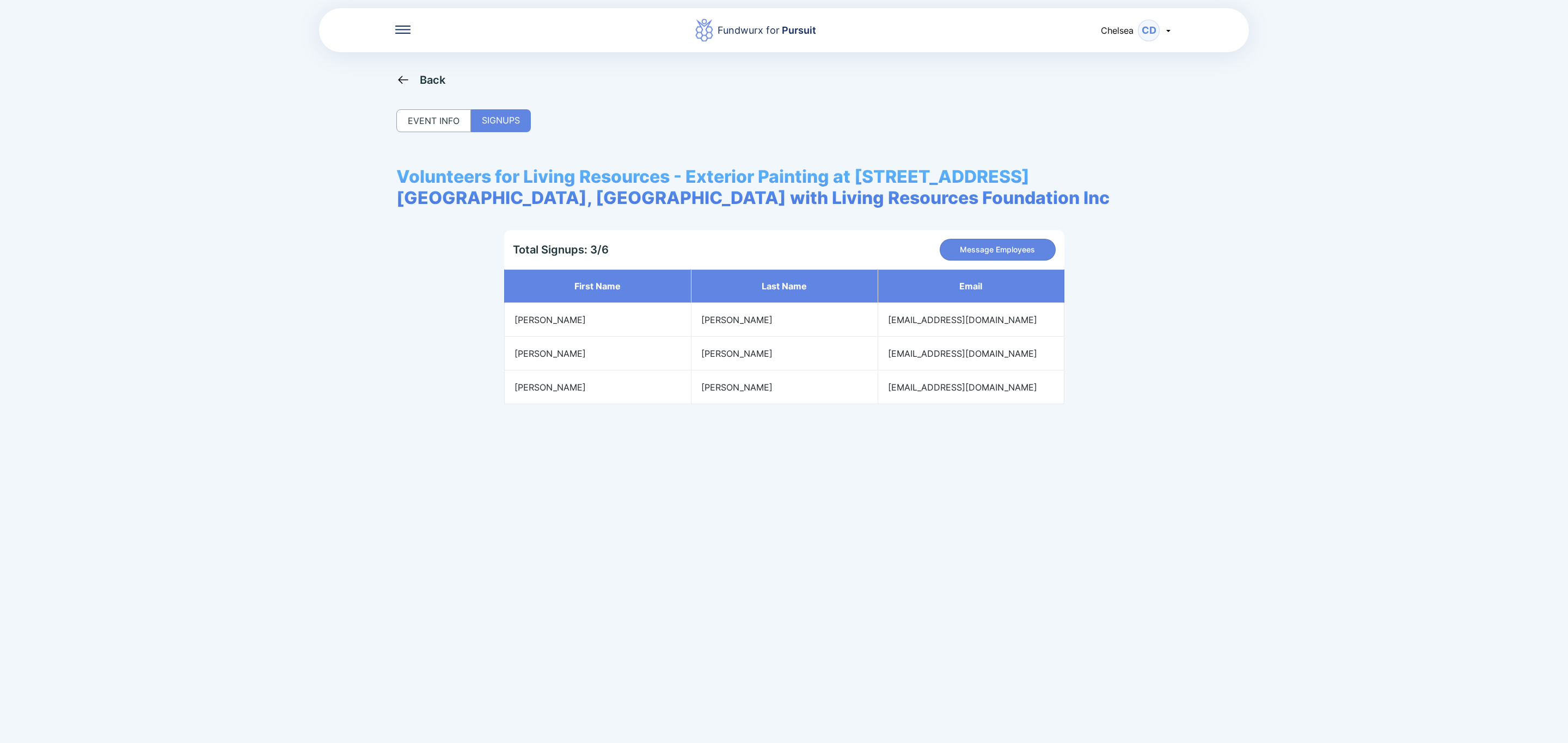
click at [431, 78] on div "Back" at bounding box center [432, 80] width 26 height 13
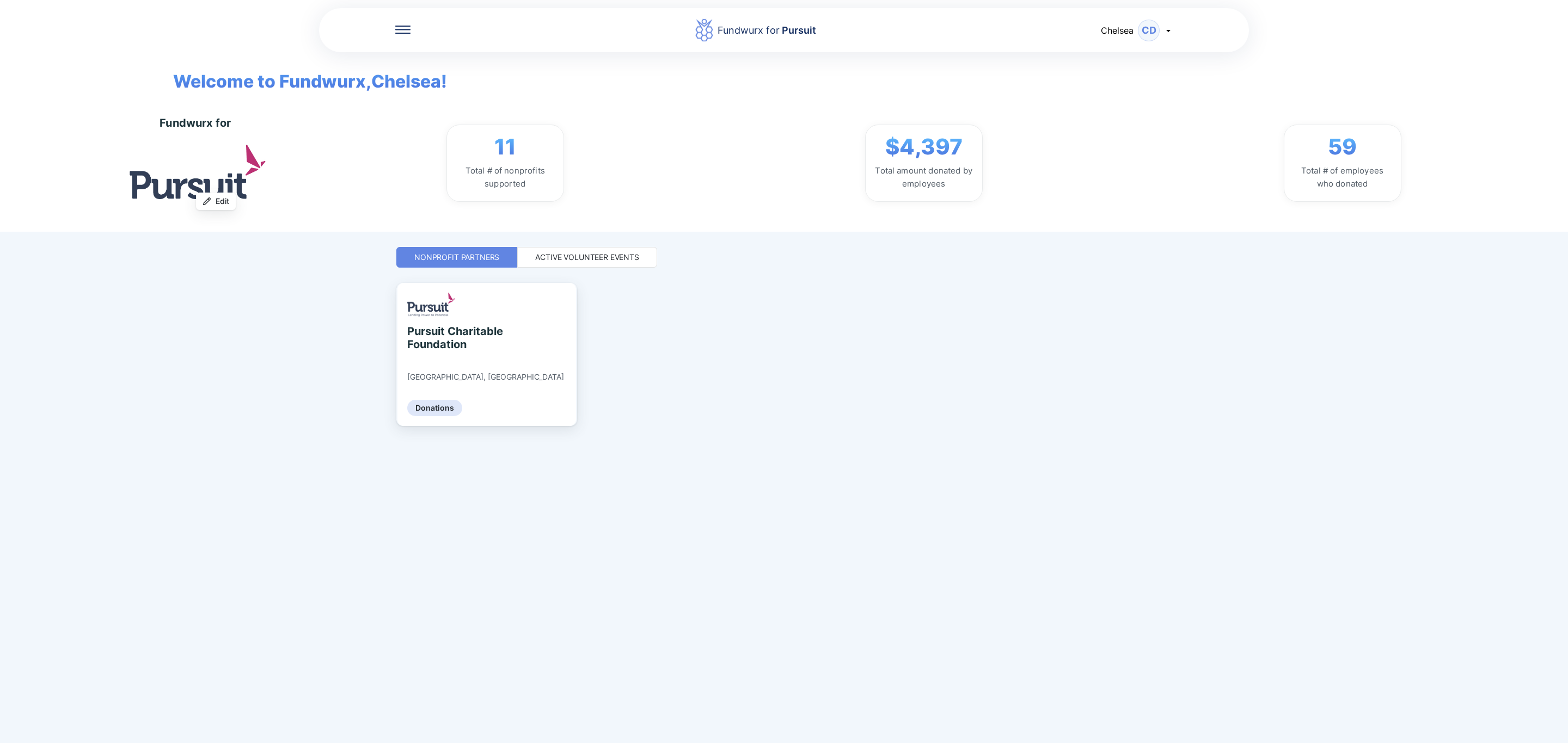
click at [559, 256] on div "Active Volunteer Events" at bounding box center [587, 257] width 104 height 11
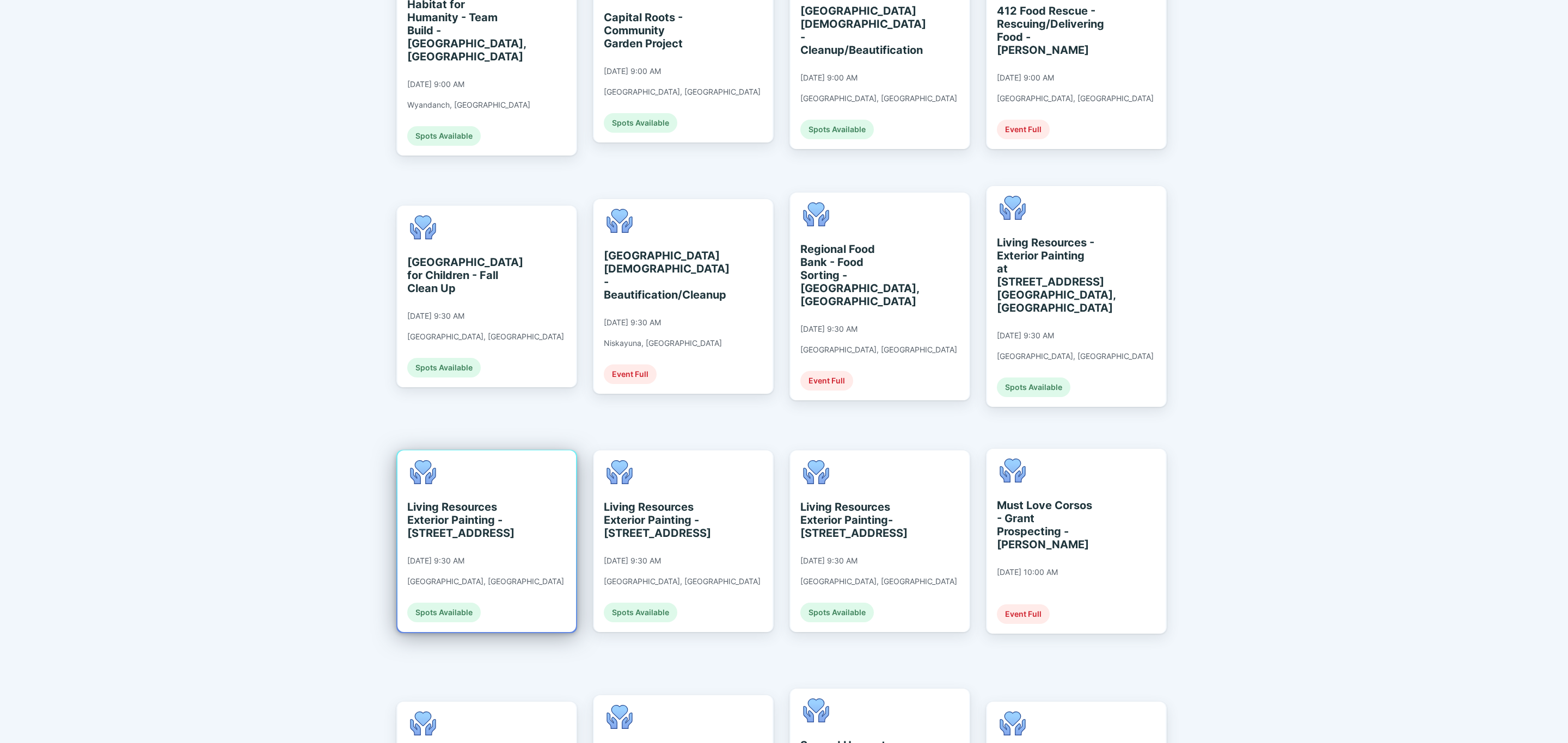
scroll to position [816, 0]
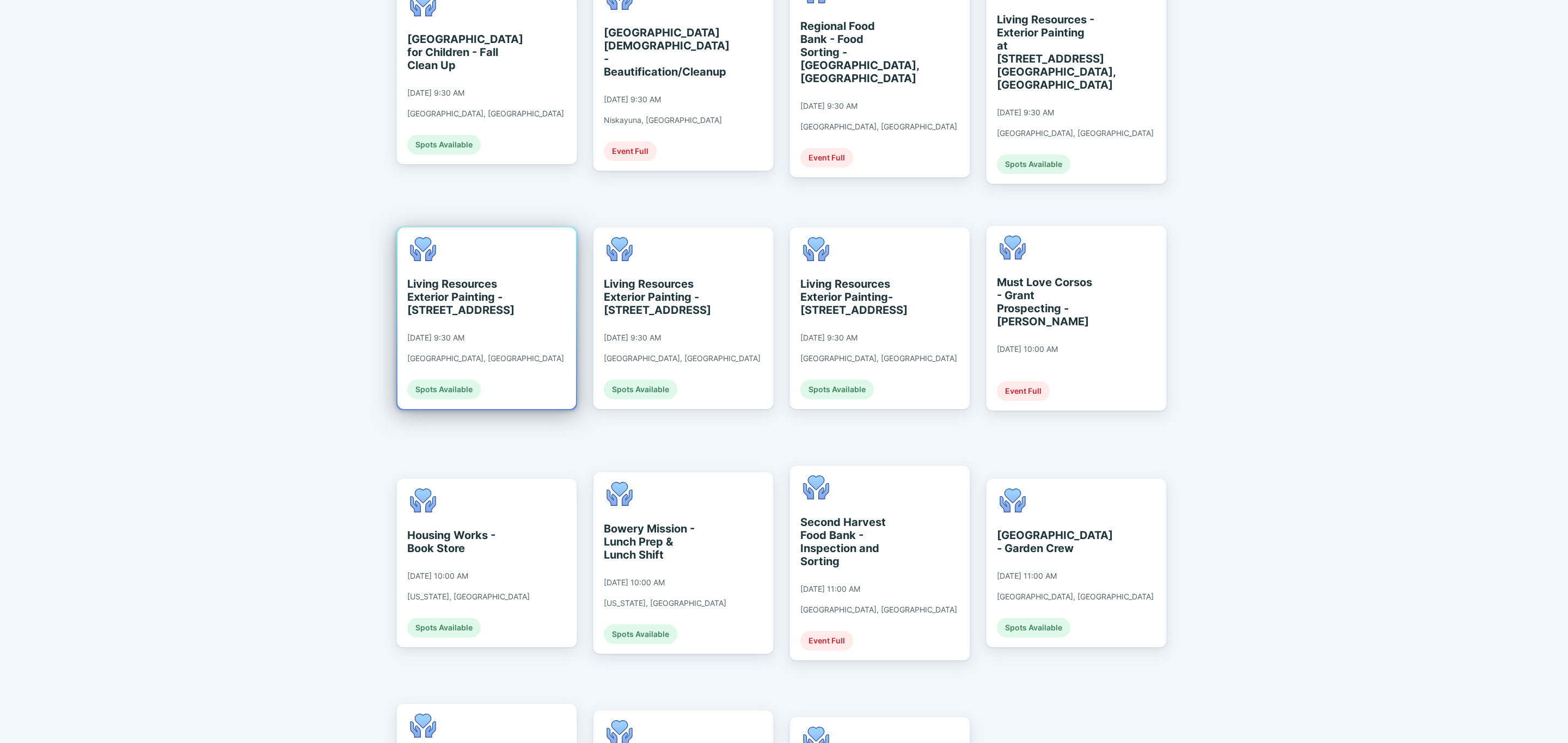
click at [518, 355] on div "Living Resources Exterior Painting - [STREET_ADDRESS] [DATE] 9:30 AM [GEOGRAPHI…" at bounding box center [487, 318] width 179 height 182
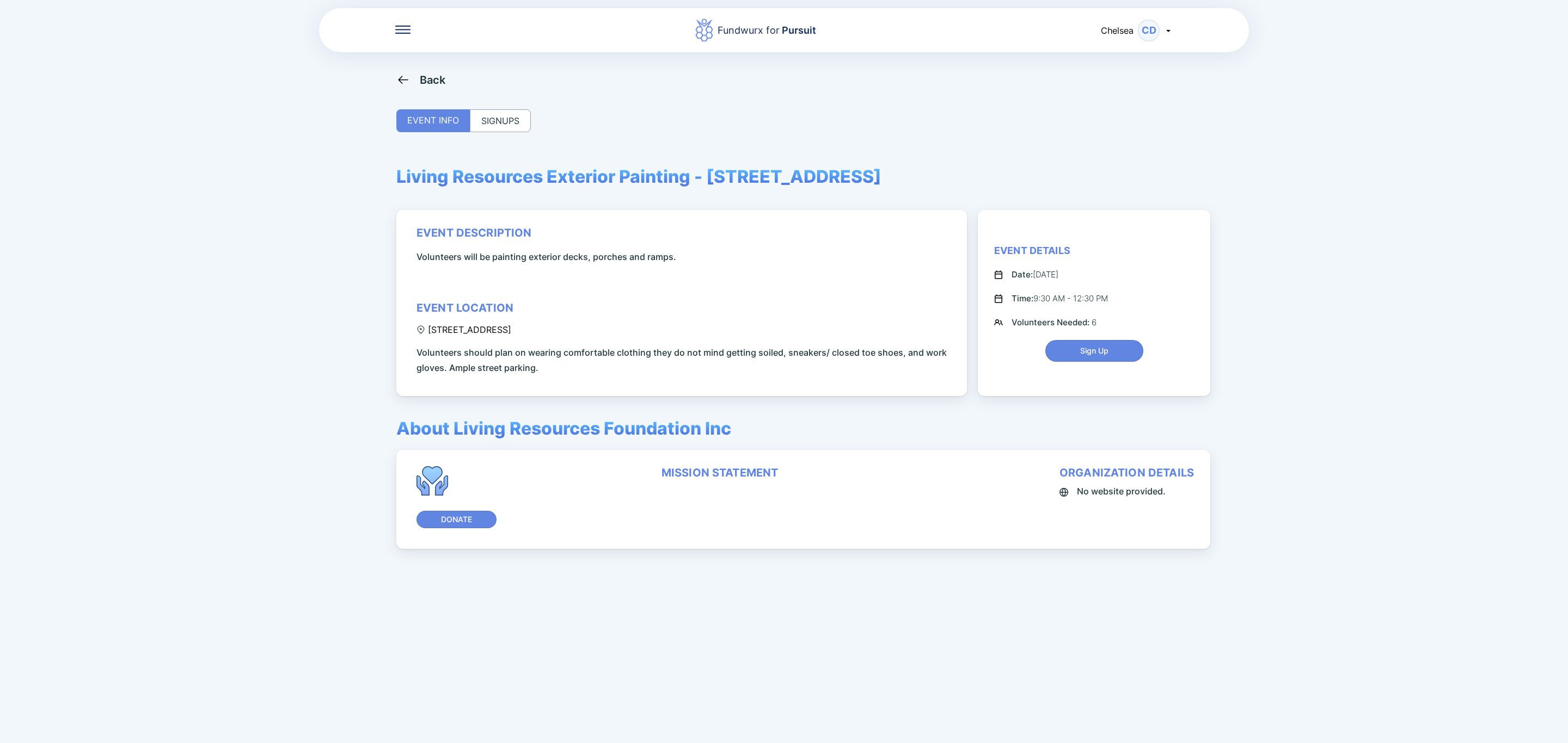
click at [485, 109] on div "SIGNUPS" at bounding box center [500, 120] width 61 height 23
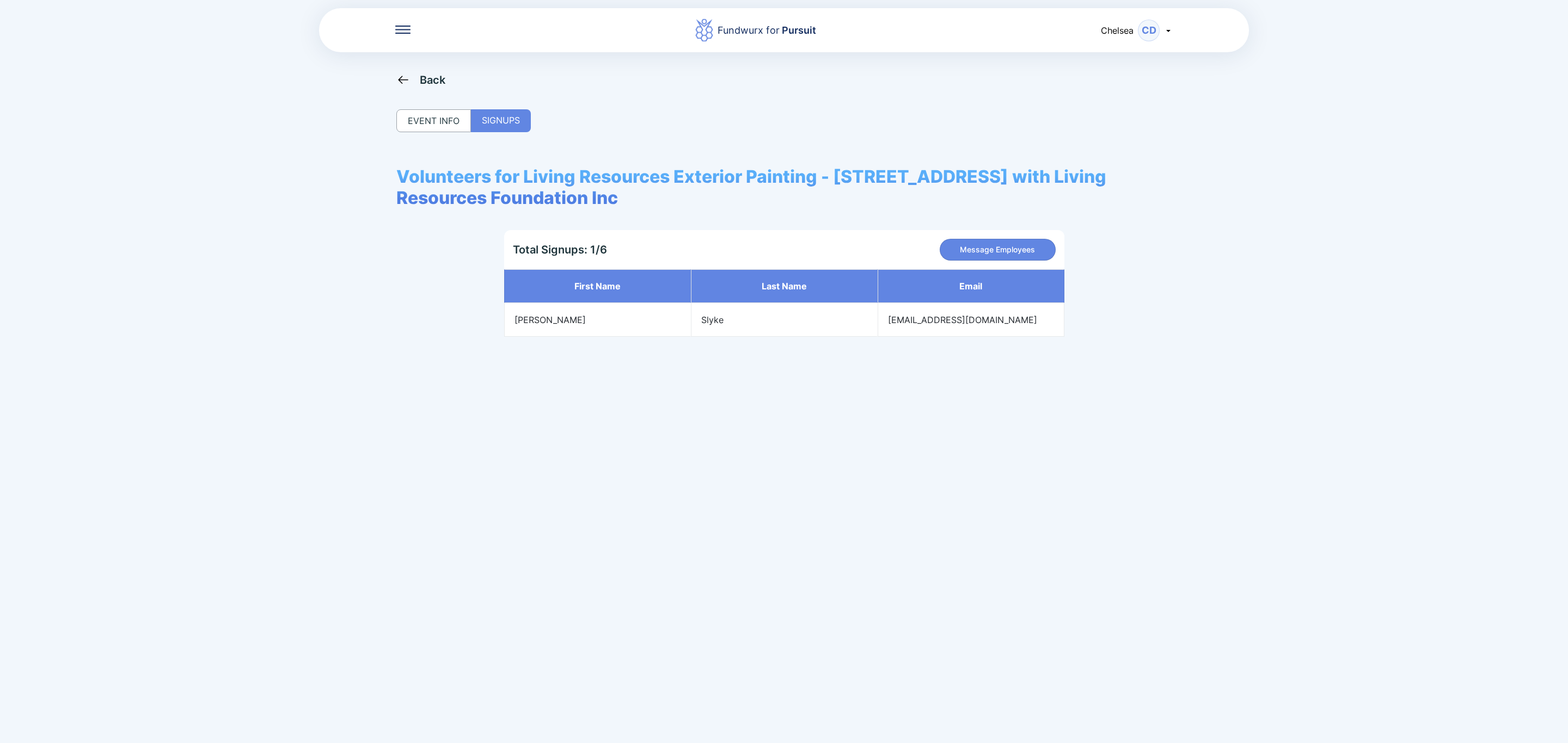
click at [409, 78] on icon at bounding box center [403, 80] width 13 height 13
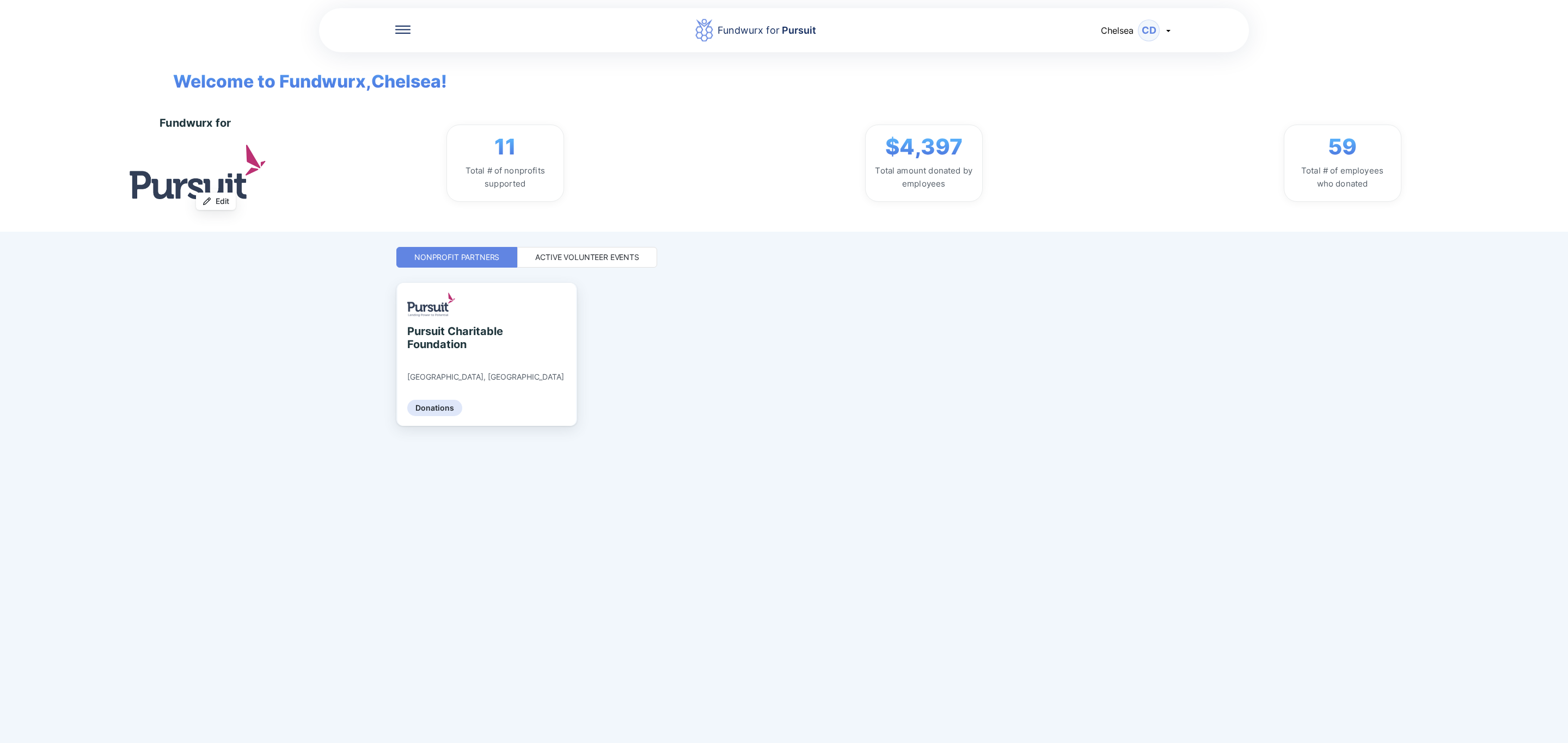
click at [582, 256] on div "Active Volunteer Events" at bounding box center [587, 257] width 104 height 11
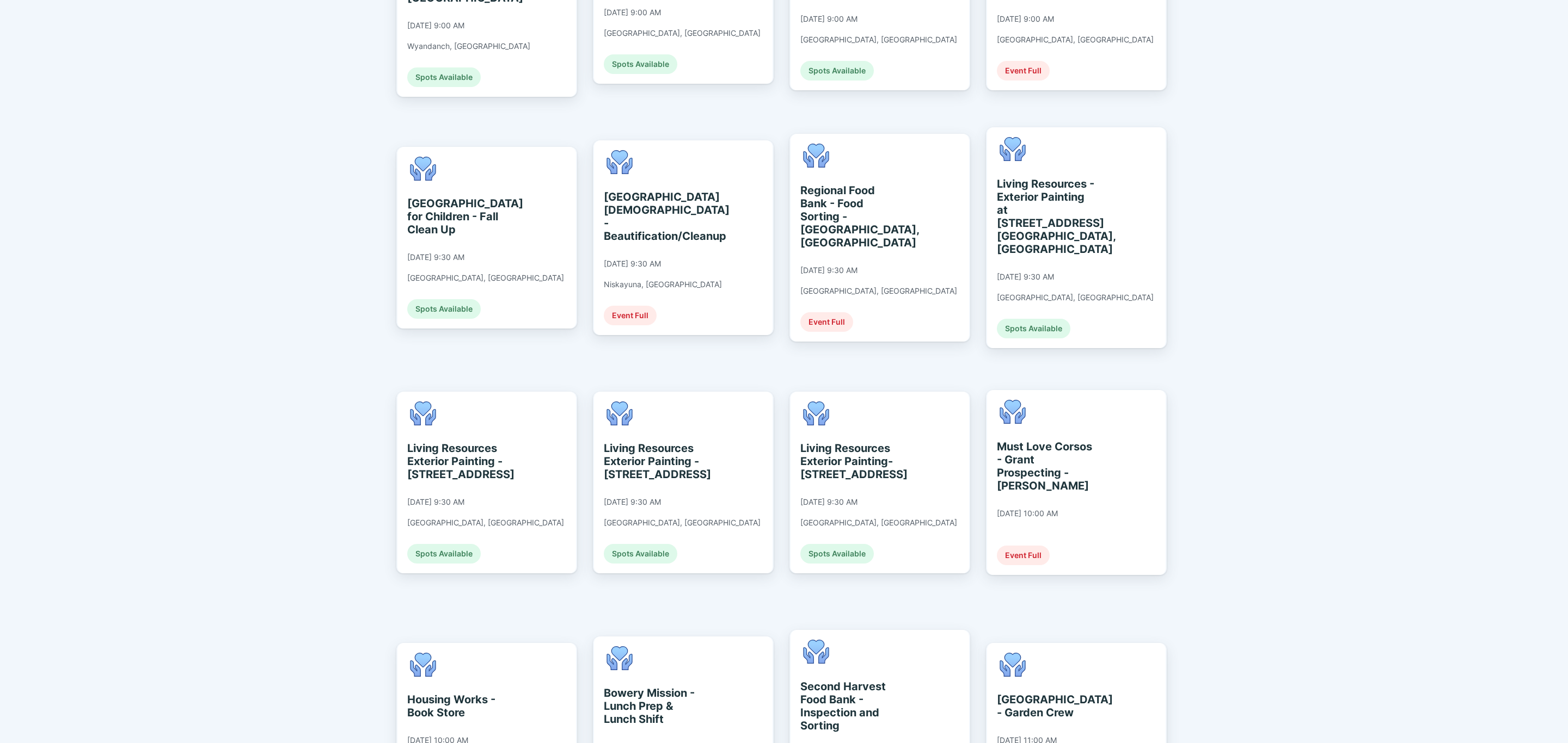
scroll to position [653, 0]
click at [672, 441] on div "Living Resources Exterior Painting - [STREET_ADDRESS]" at bounding box center [653, 460] width 100 height 39
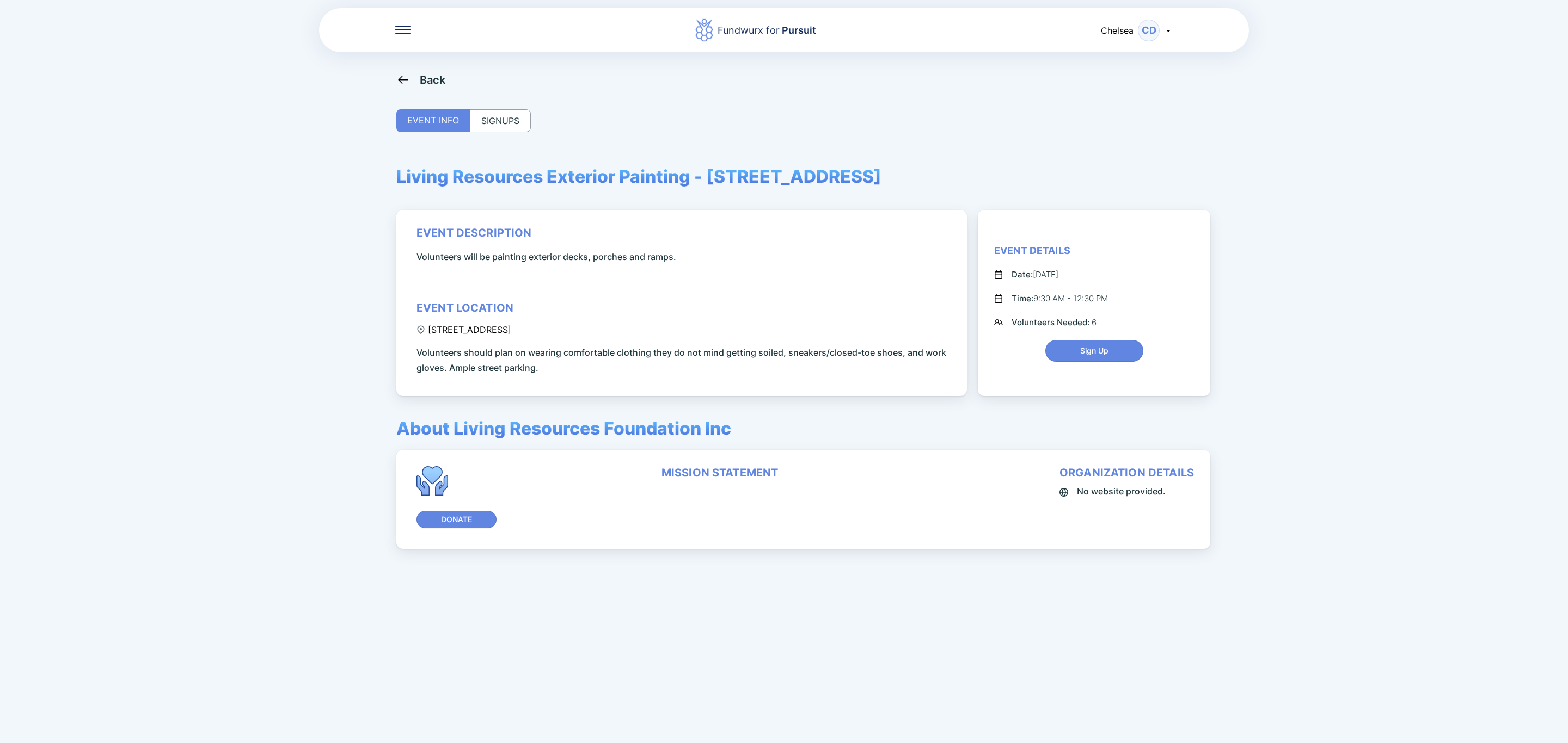
click at [510, 121] on div "SIGNUPS" at bounding box center [500, 120] width 61 height 23
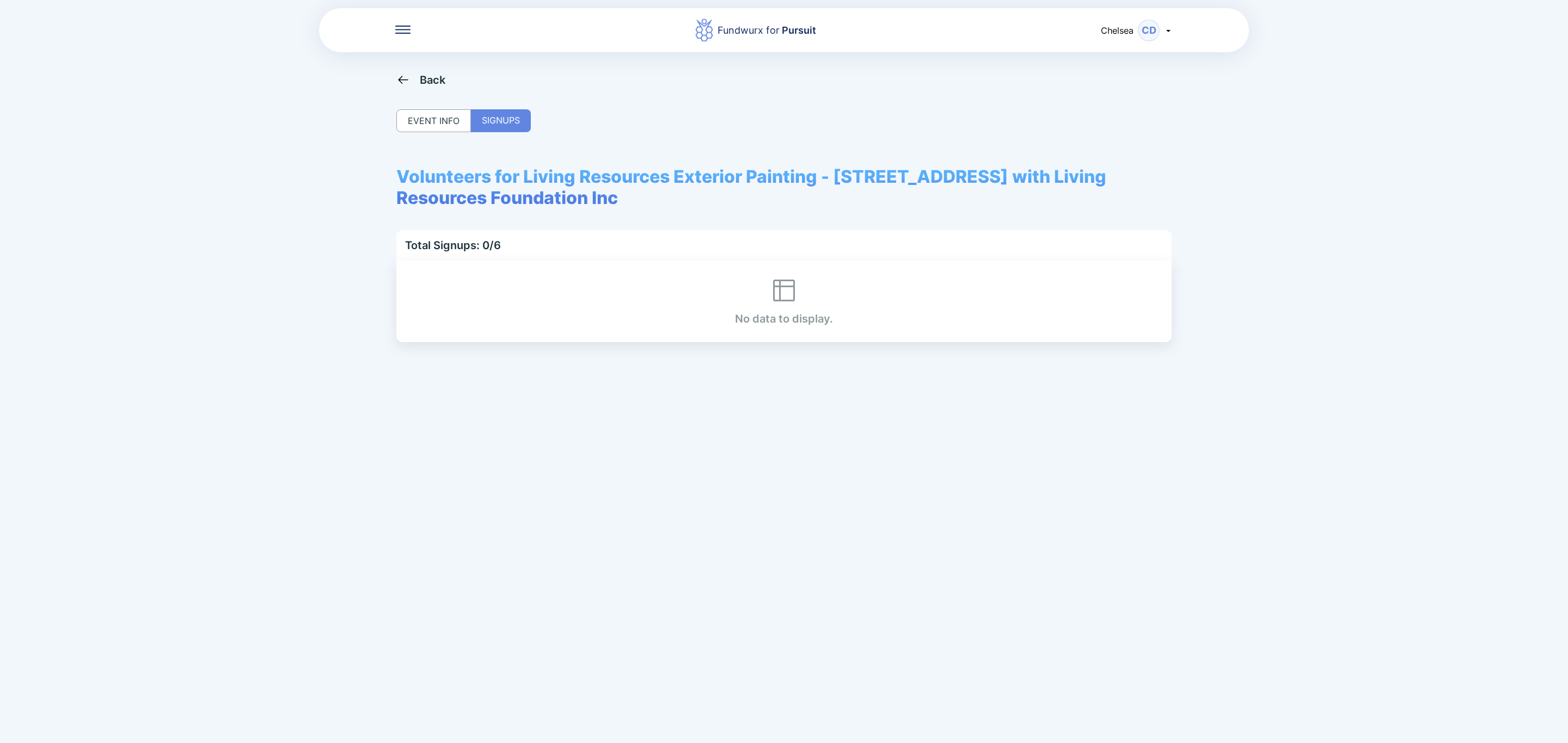
click at [427, 83] on div "Back" at bounding box center [432, 80] width 26 height 13
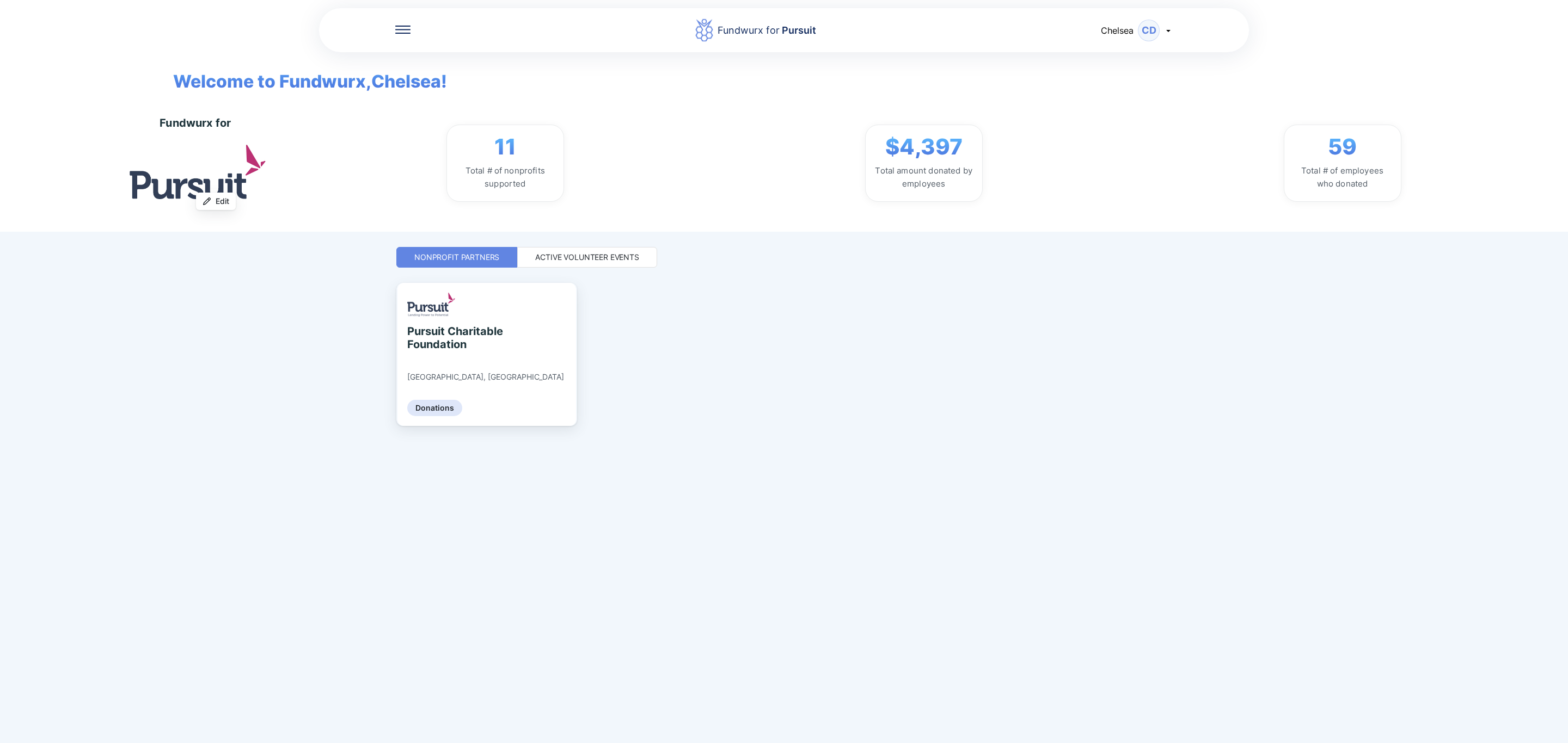
click at [584, 264] on div "Active Volunteer Events" at bounding box center [587, 257] width 140 height 21
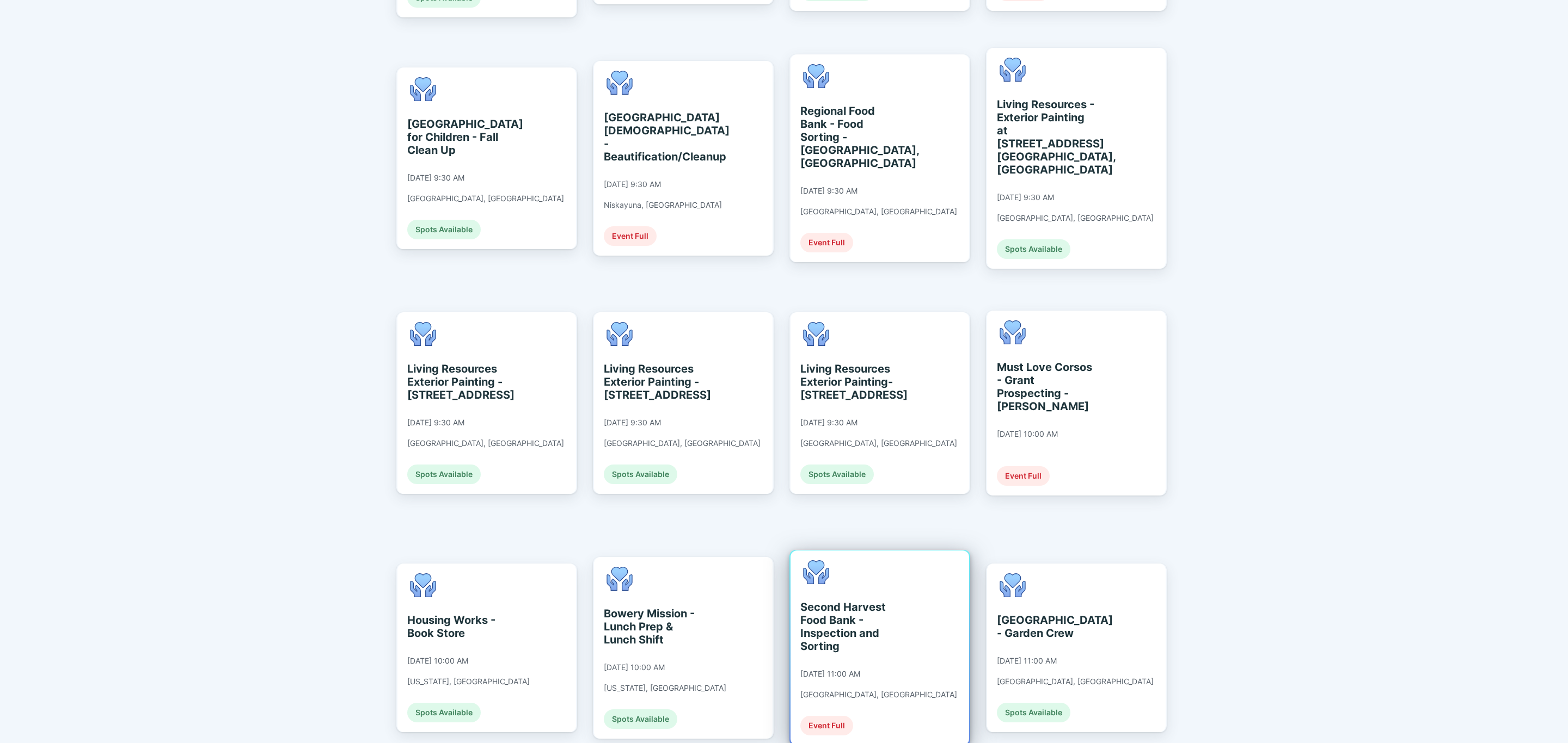
scroll to position [735, 0]
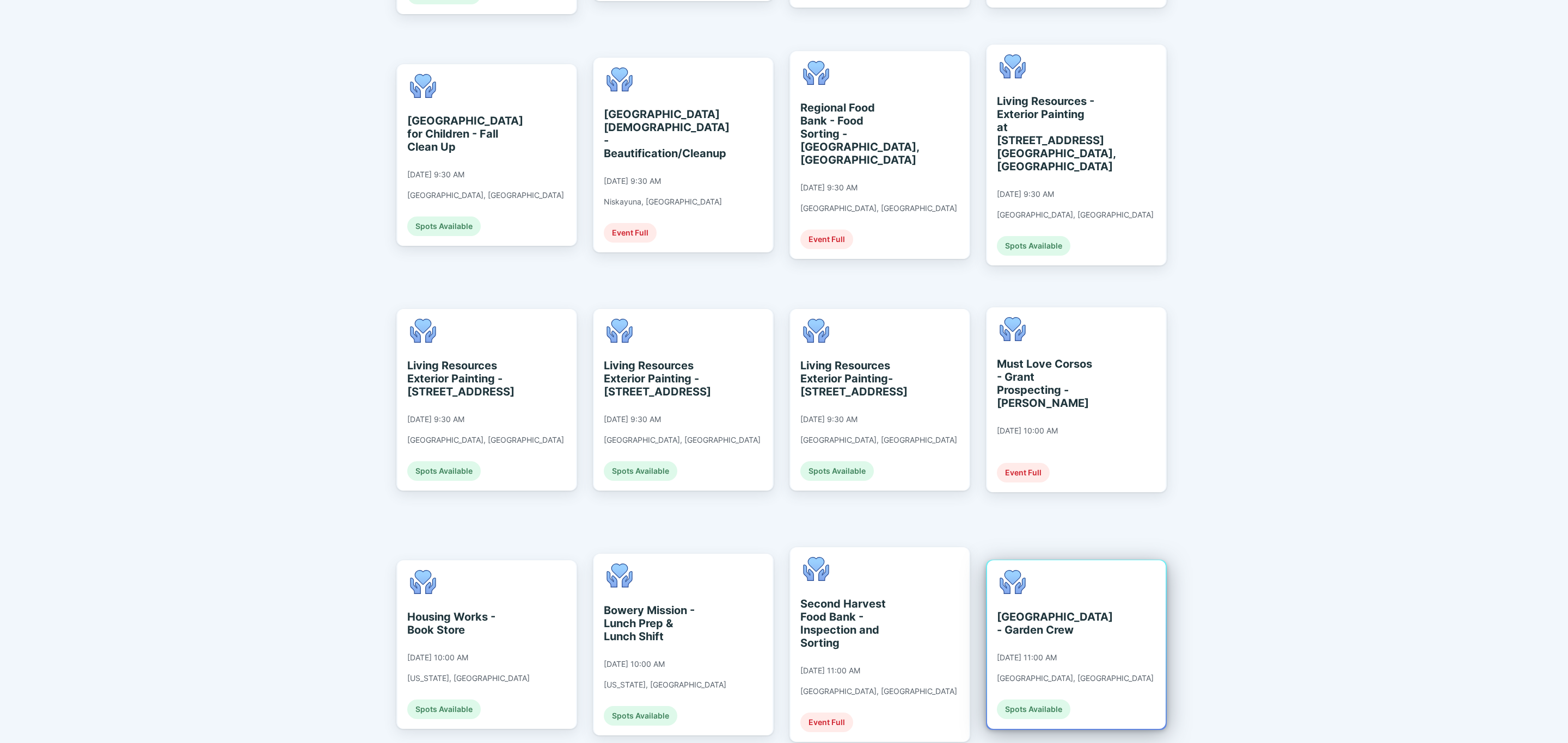
click at [1090, 611] on div "[GEOGRAPHIC_DATA] - Garden Crew" at bounding box center [1046, 623] width 100 height 26
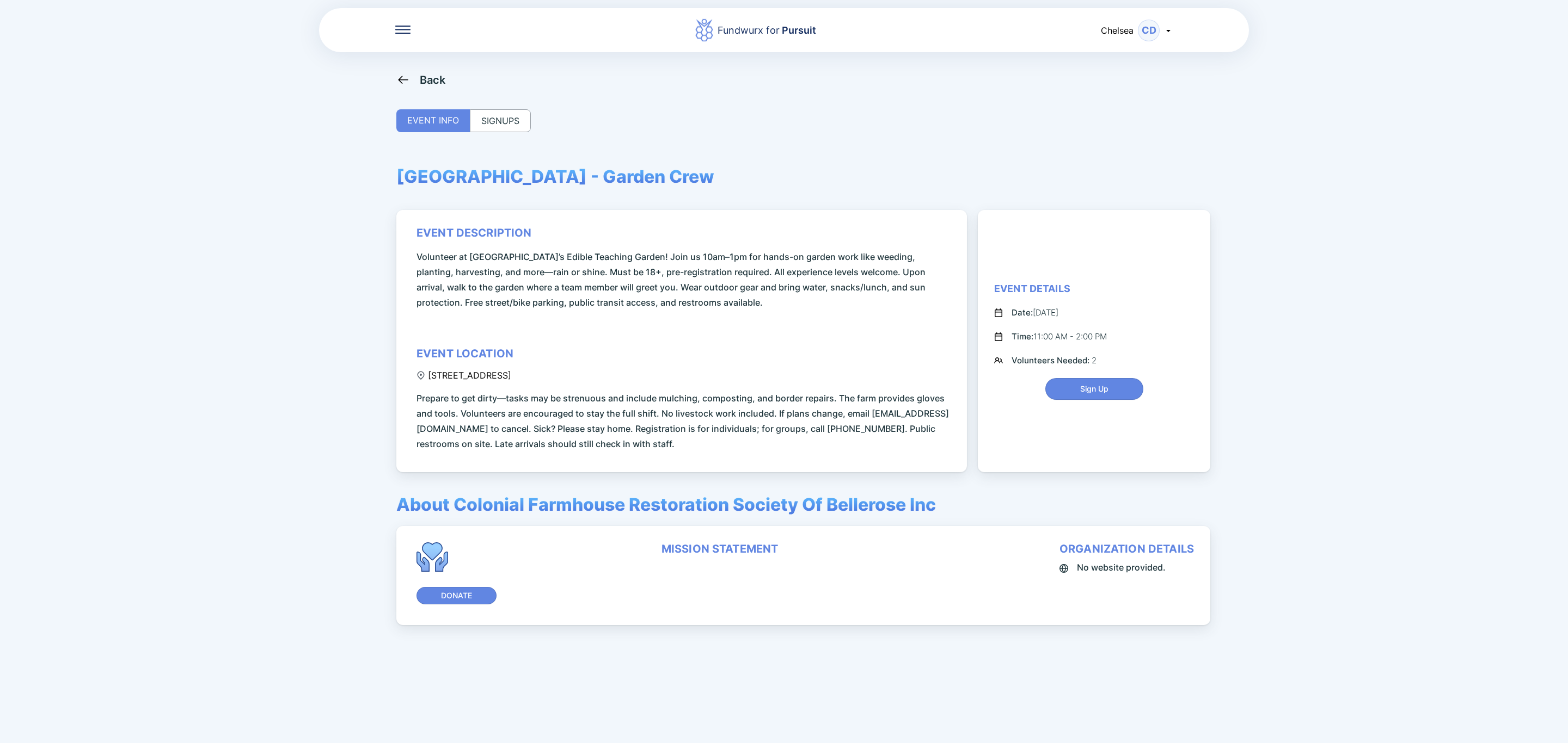
click at [510, 111] on div "SIGNUPS" at bounding box center [500, 120] width 61 height 23
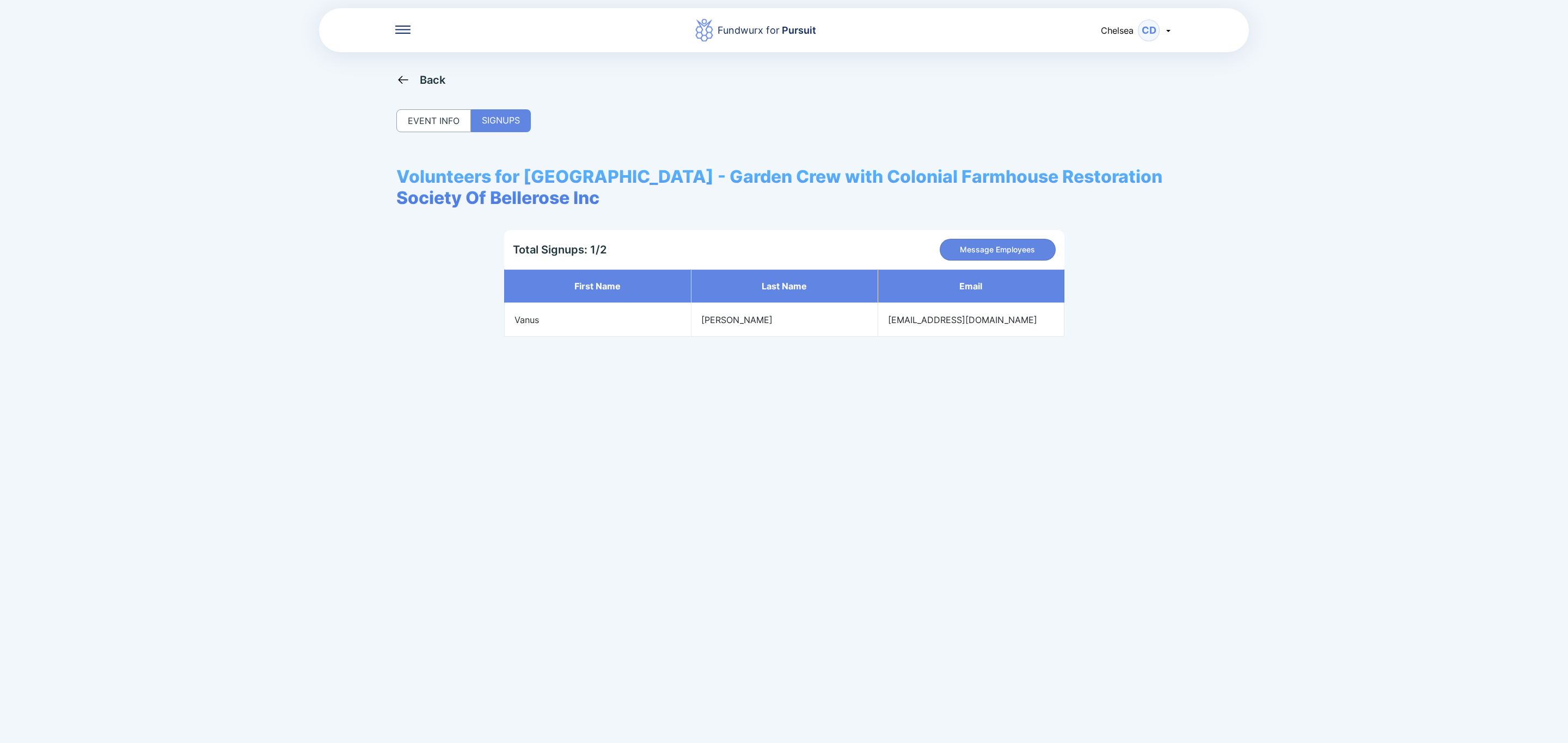
click at [420, 77] on div "Back" at bounding box center [432, 80] width 26 height 13
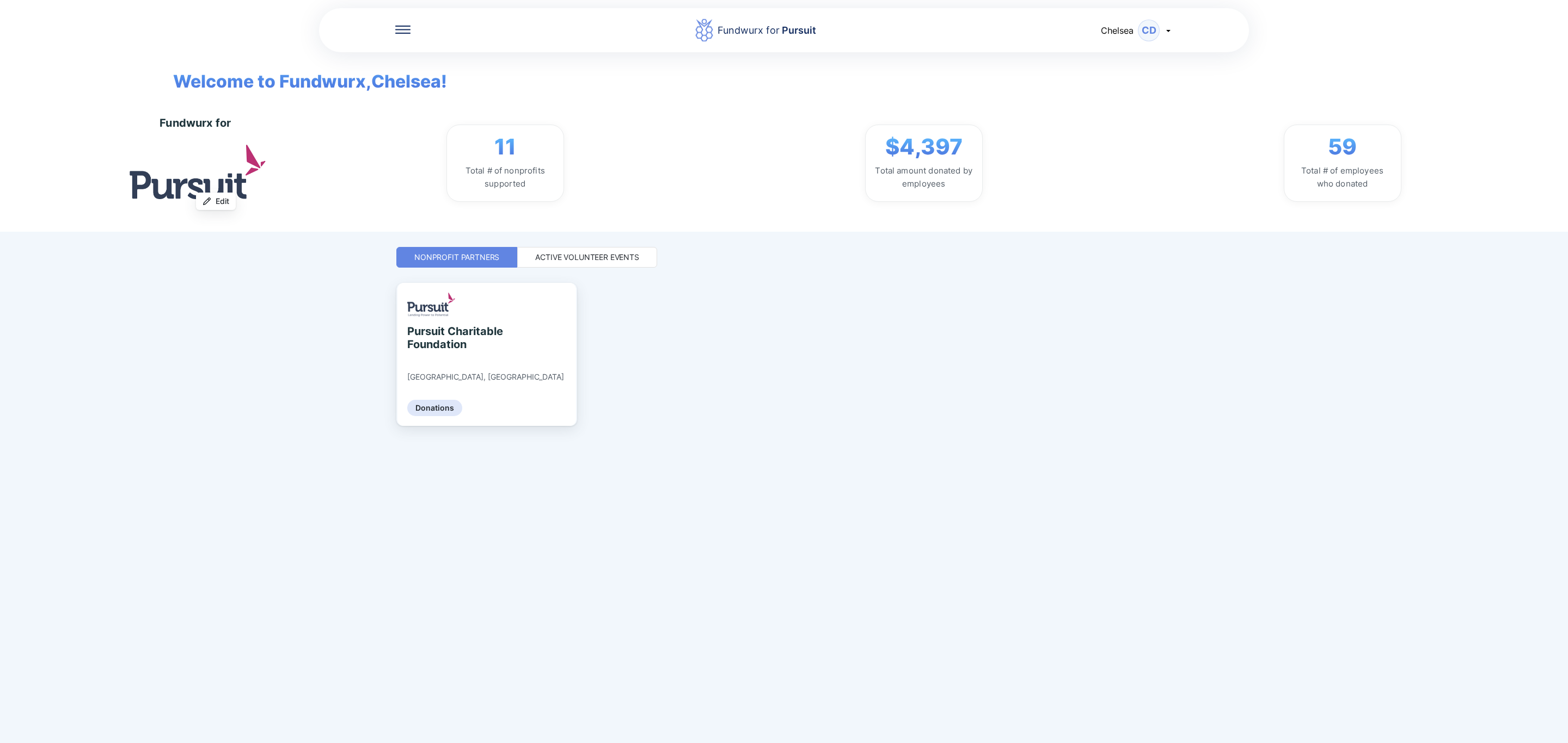
click at [603, 261] on div "Active Volunteer Events" at bounding box center [587, 257] width 104 height 11
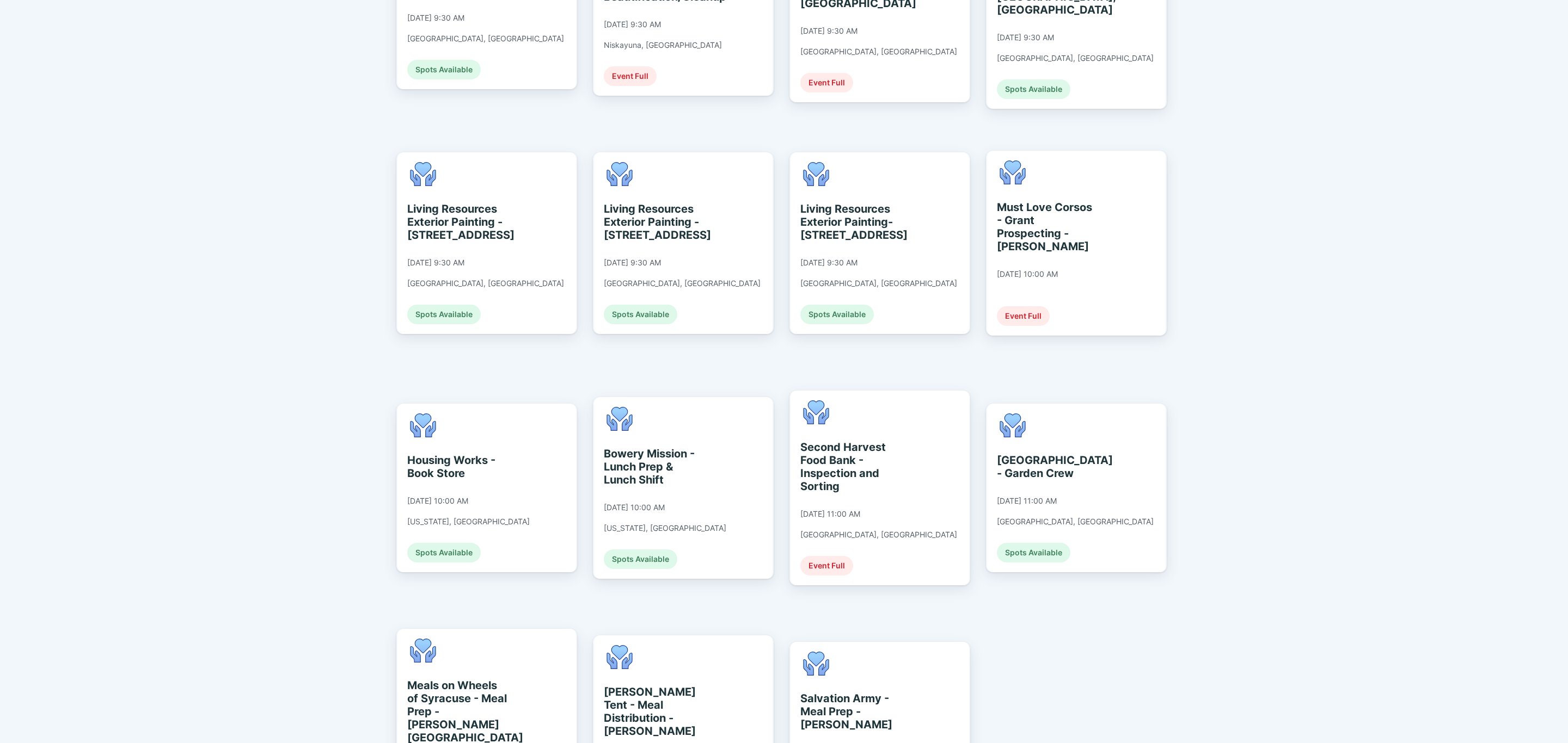
scroll to position [965, 0]
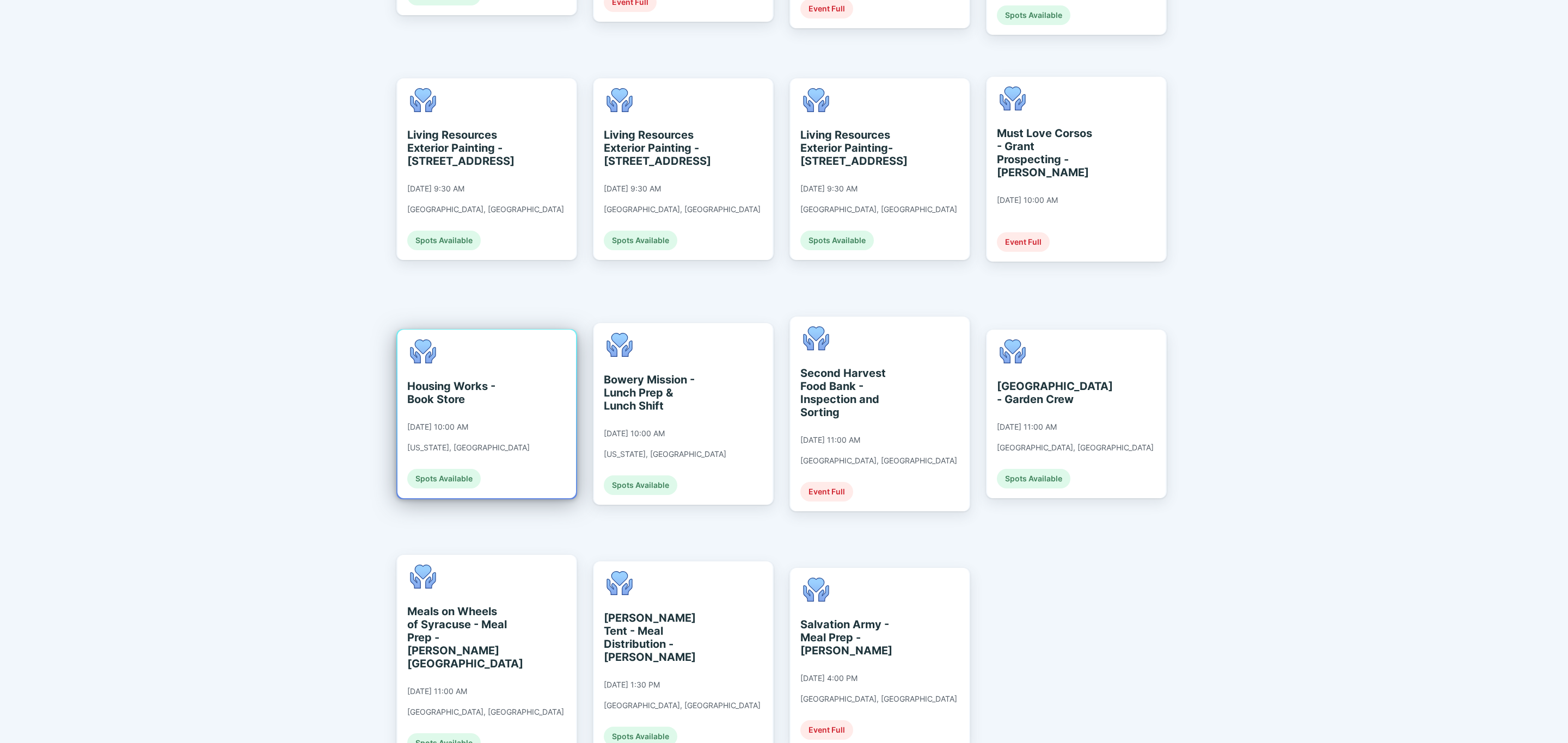
click at [559, 396] on div "Housing Works - Book Store [DATE] 10:00 AM [US_STATE], [GEOGRAPHIC_DATA] Spots …" at bounding box center [487, 414] width 179 height 168
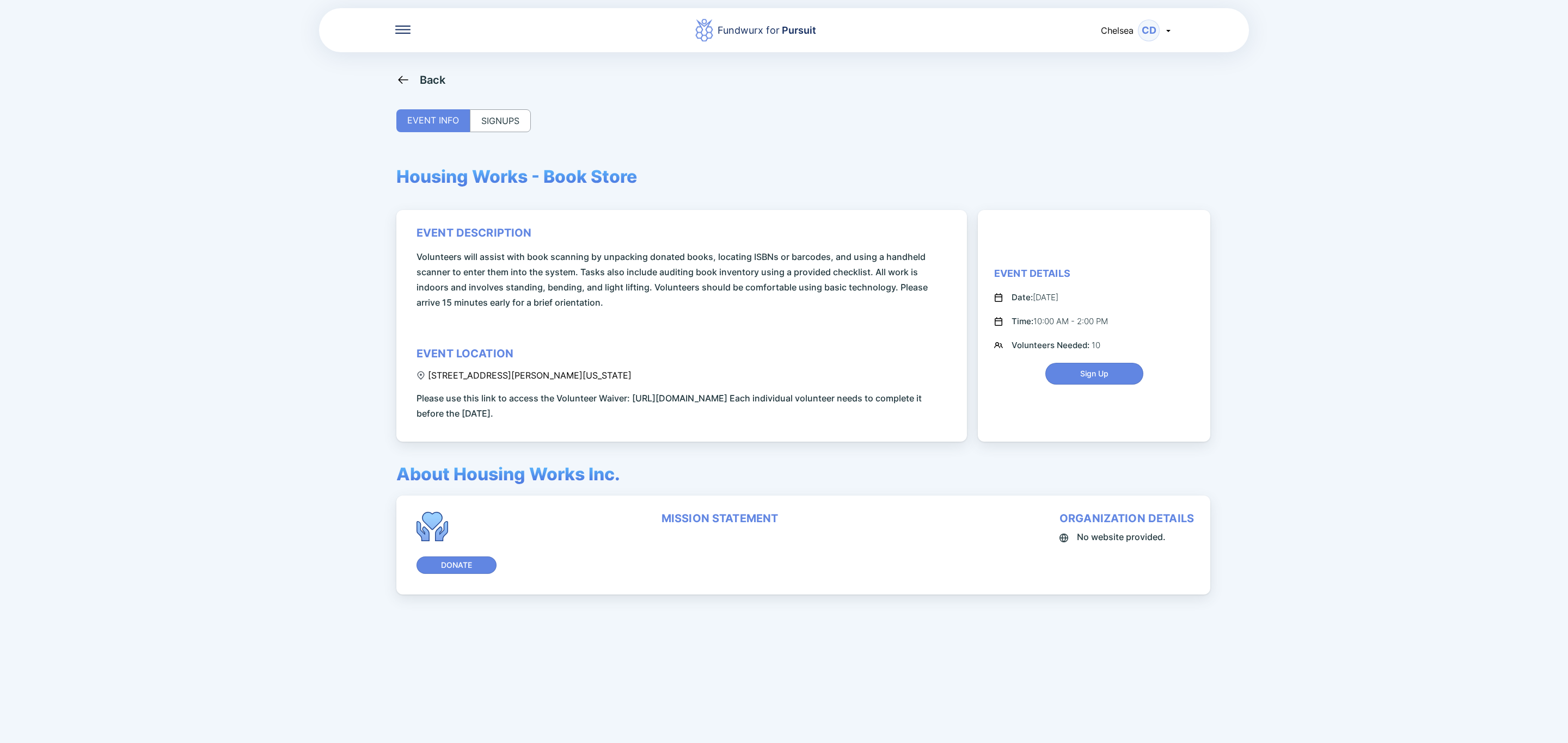
click at [510, 131] on div "SIGNUPS" at bounding box center [500, 120] width 61 height 23
